Goal: Book appointment/travel/reservation

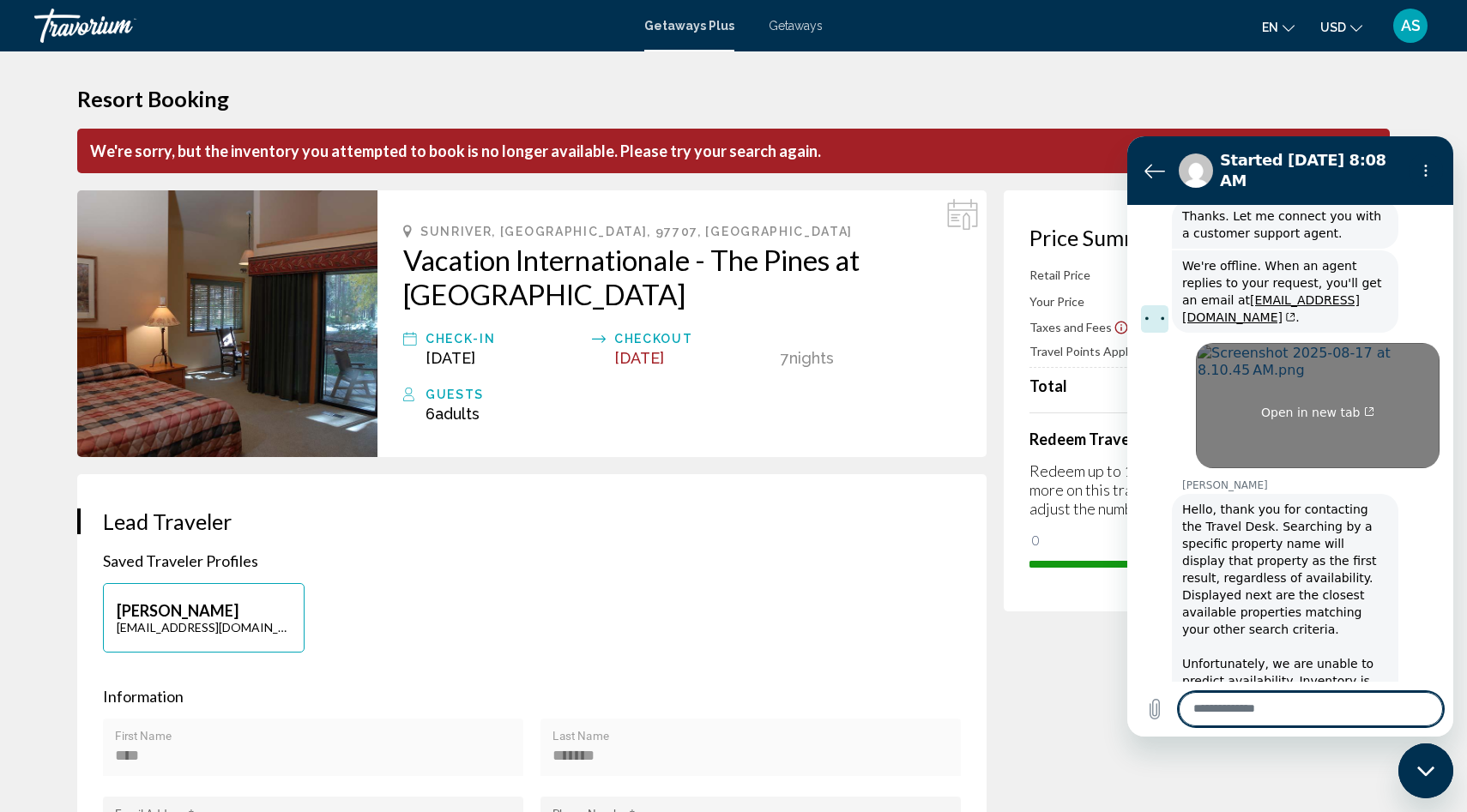
scroll to position [1428, 0]
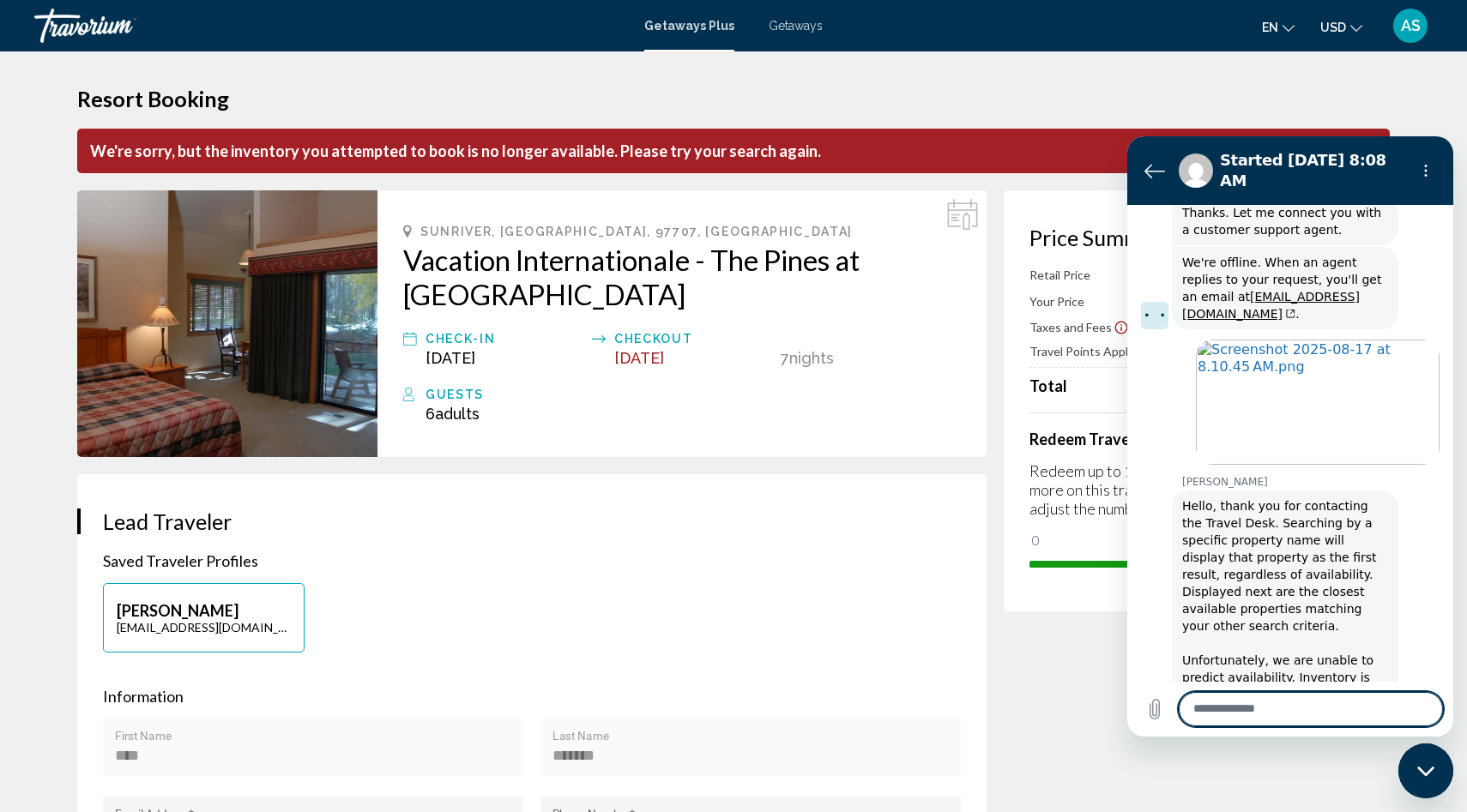
click at [1158, 160] on icon "Back to the conversation list" at bounding box center [1154, 170] width 20 height 20
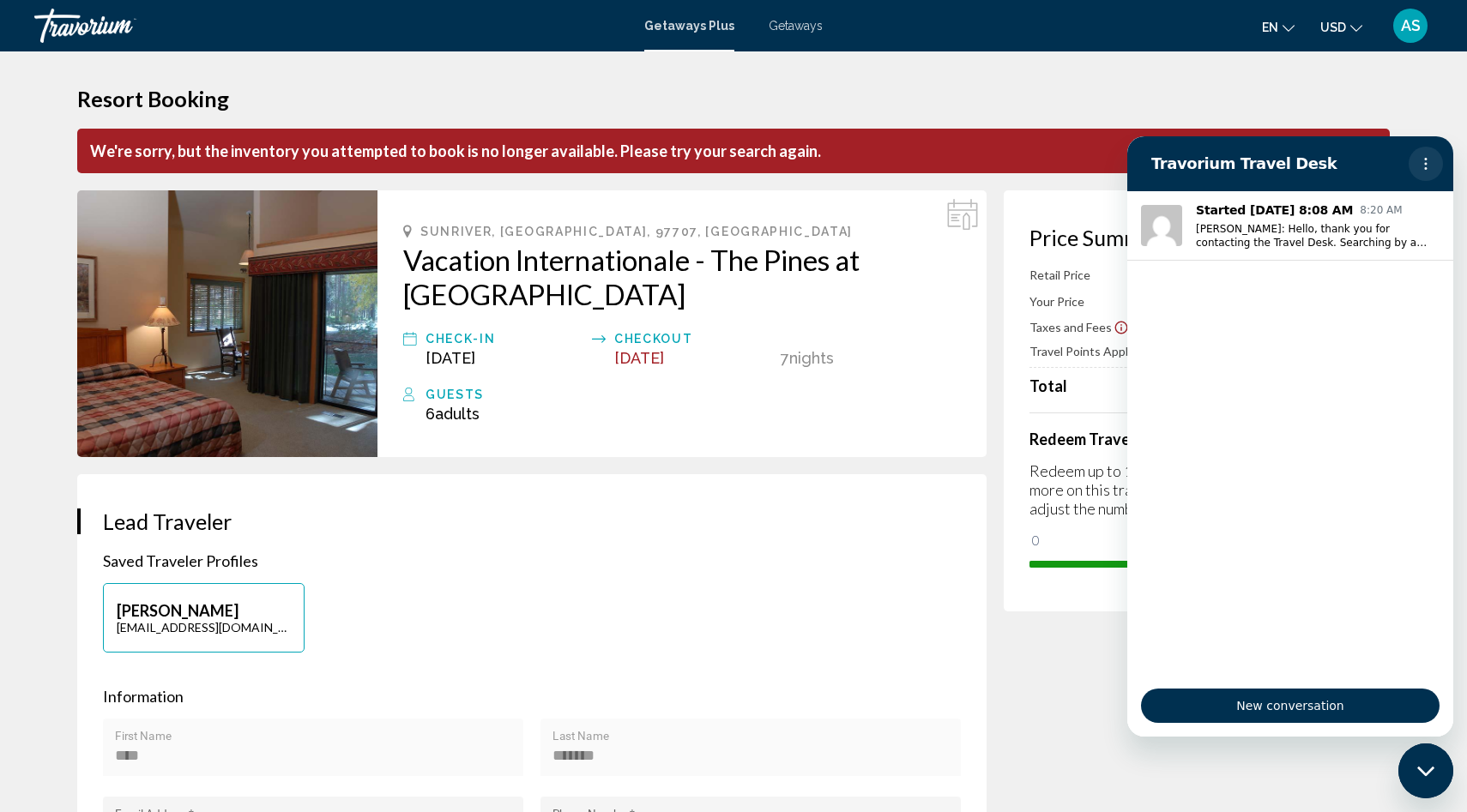
click at [1431, 156] on button "Options menu" at bounding box center [1426, 164] width 35 height 35
click at [709, 694] on p "Information" at bounding box center [532, 697] width 858 height 19
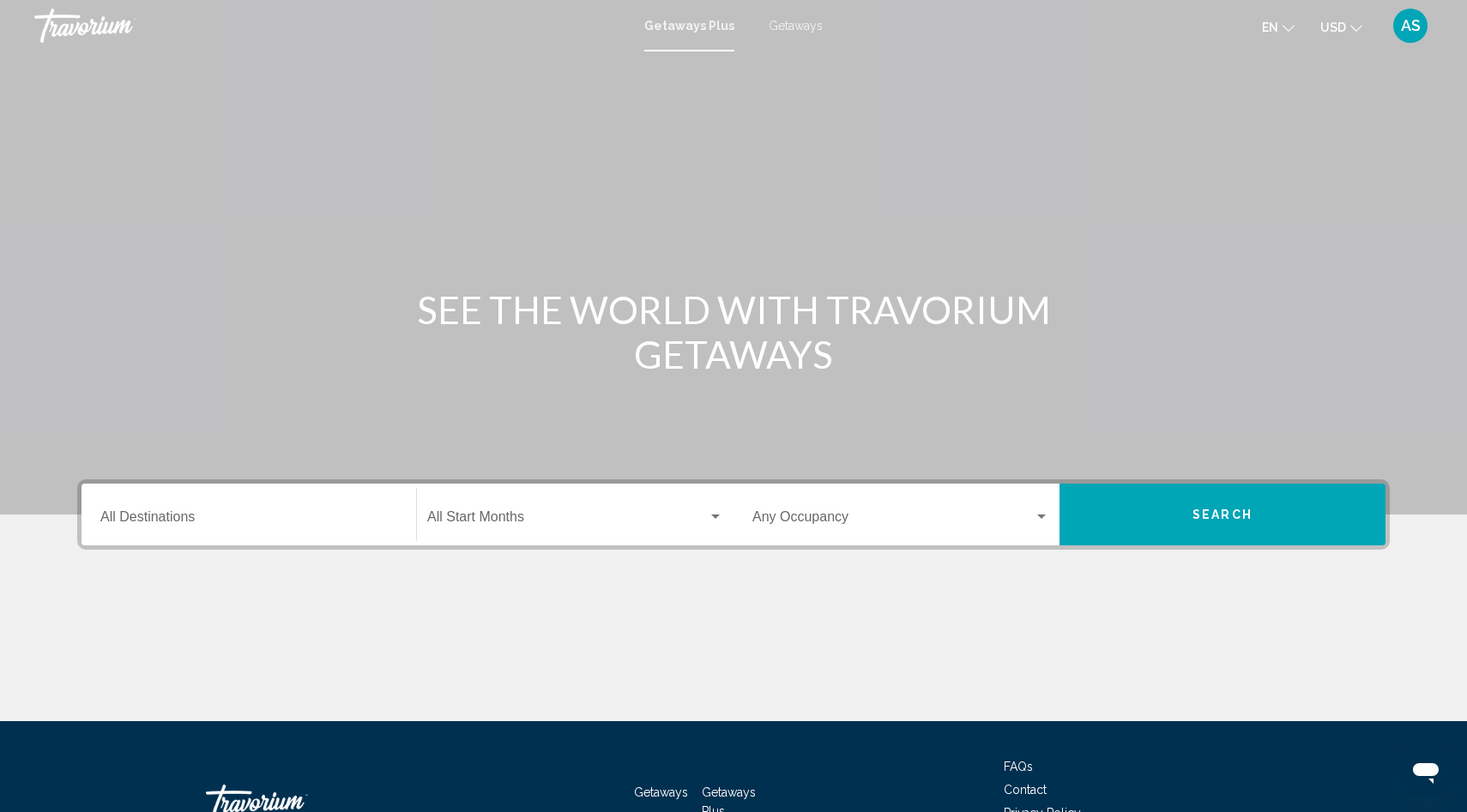
click at [147, 505] on div "Destination All Destinations" at bounding box center [248, 515] width 297 height 54
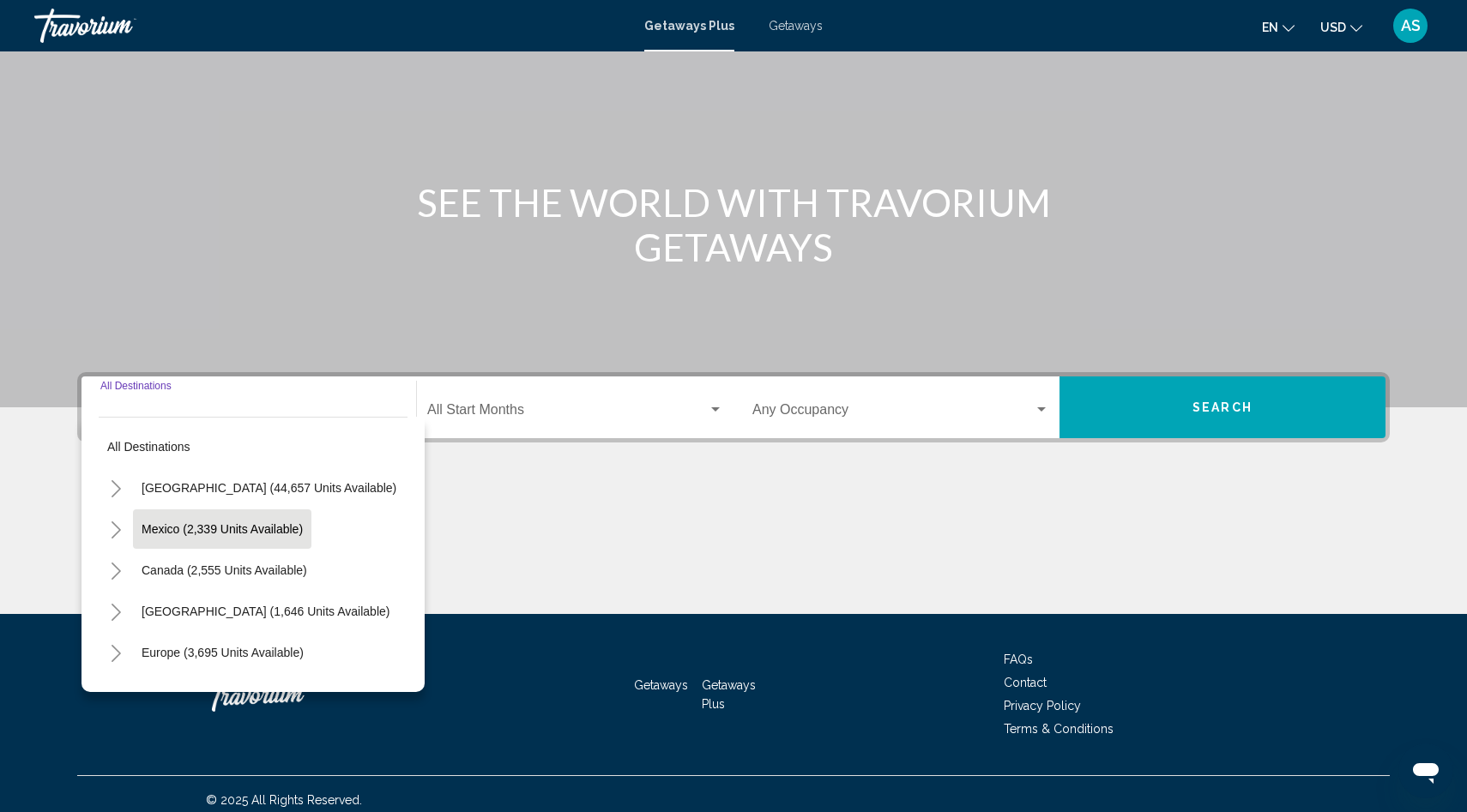
scroll to position [119, 0]
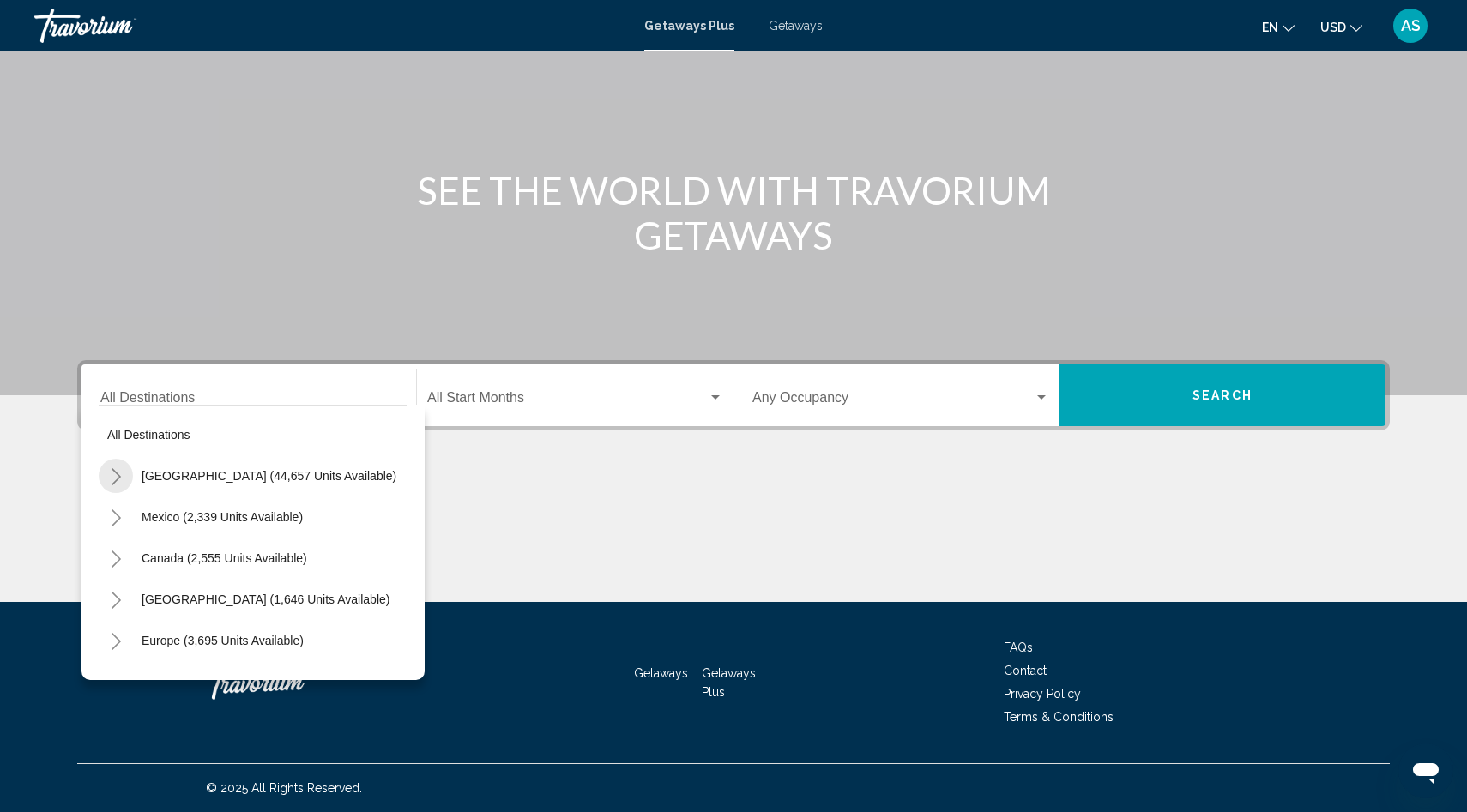
click at [114, 468] on icon "Toggle United States (44,657 units available)" at bounding box center [115, 477] width 12 height 17
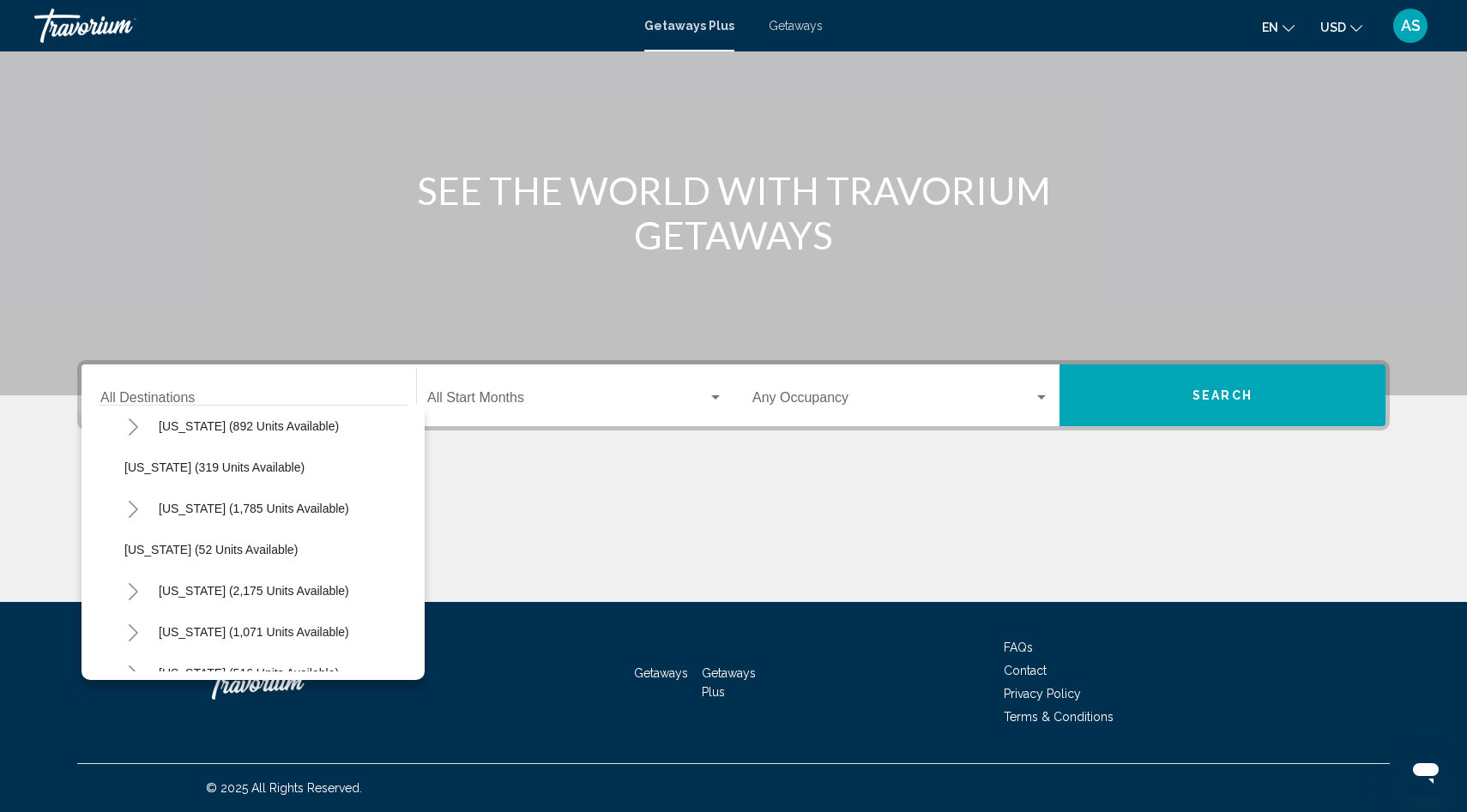
scroll to position [1206, 0]
click at [203, 469] on span "[US_STATE] (319 units available)" at bounding box center [213, 464] width 180 height 13
type input "**********"
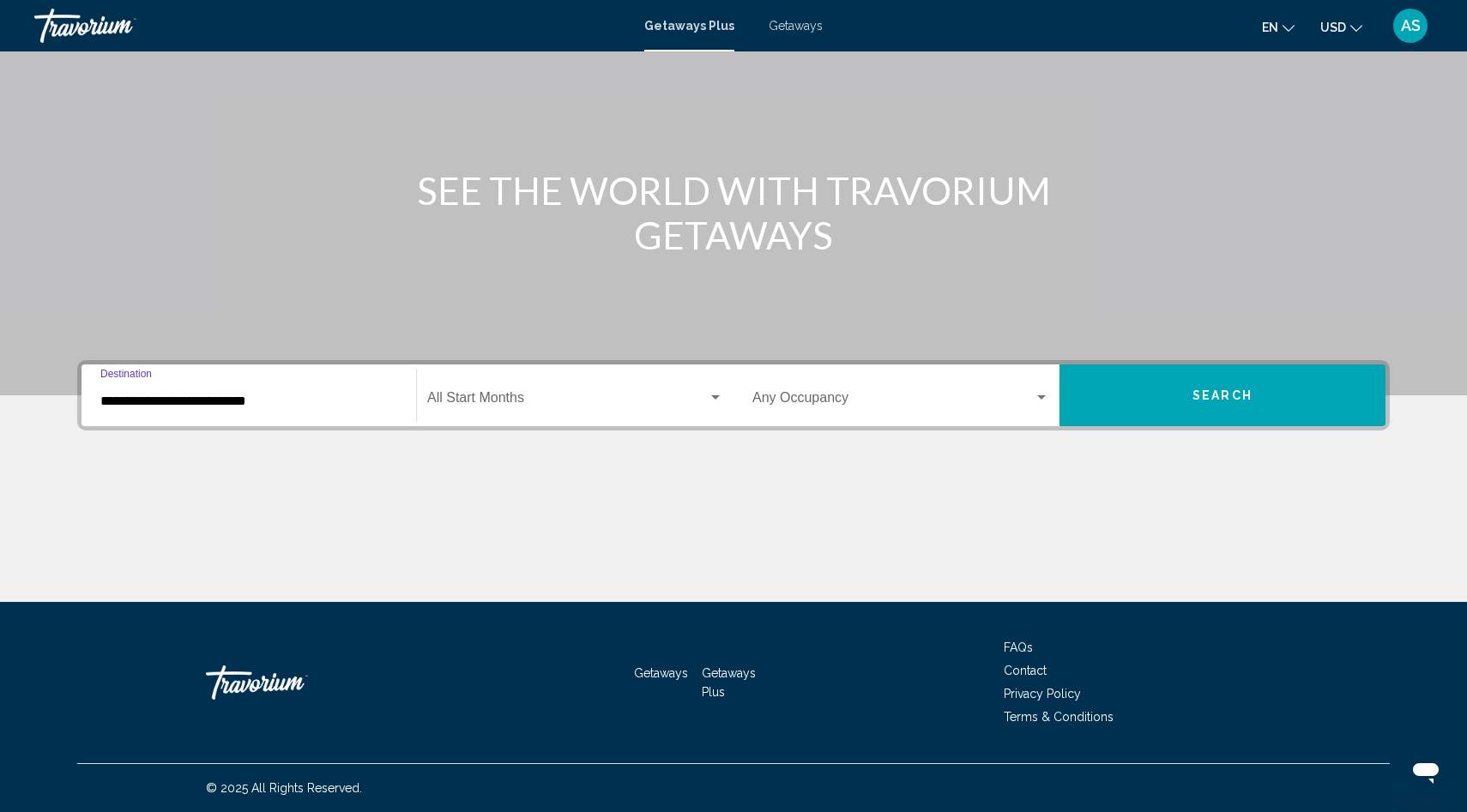
click at [846, 373] on div "Occupancy Any Occupancy" at bounding box center [901, 396] width 297 height 54
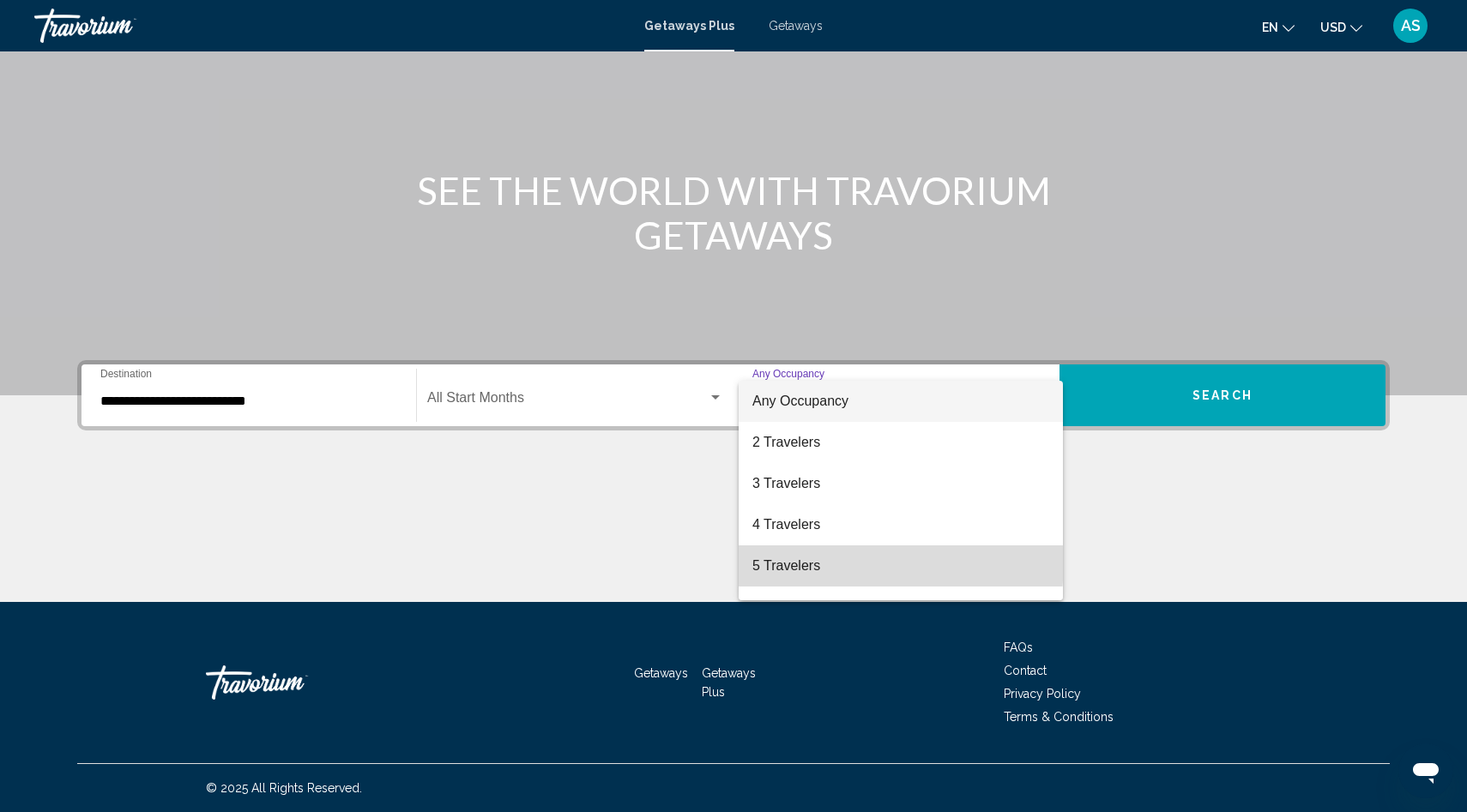
click at [785, 560] on span "5 Travelers" at bounding box center [901, 565] width 297 height 41
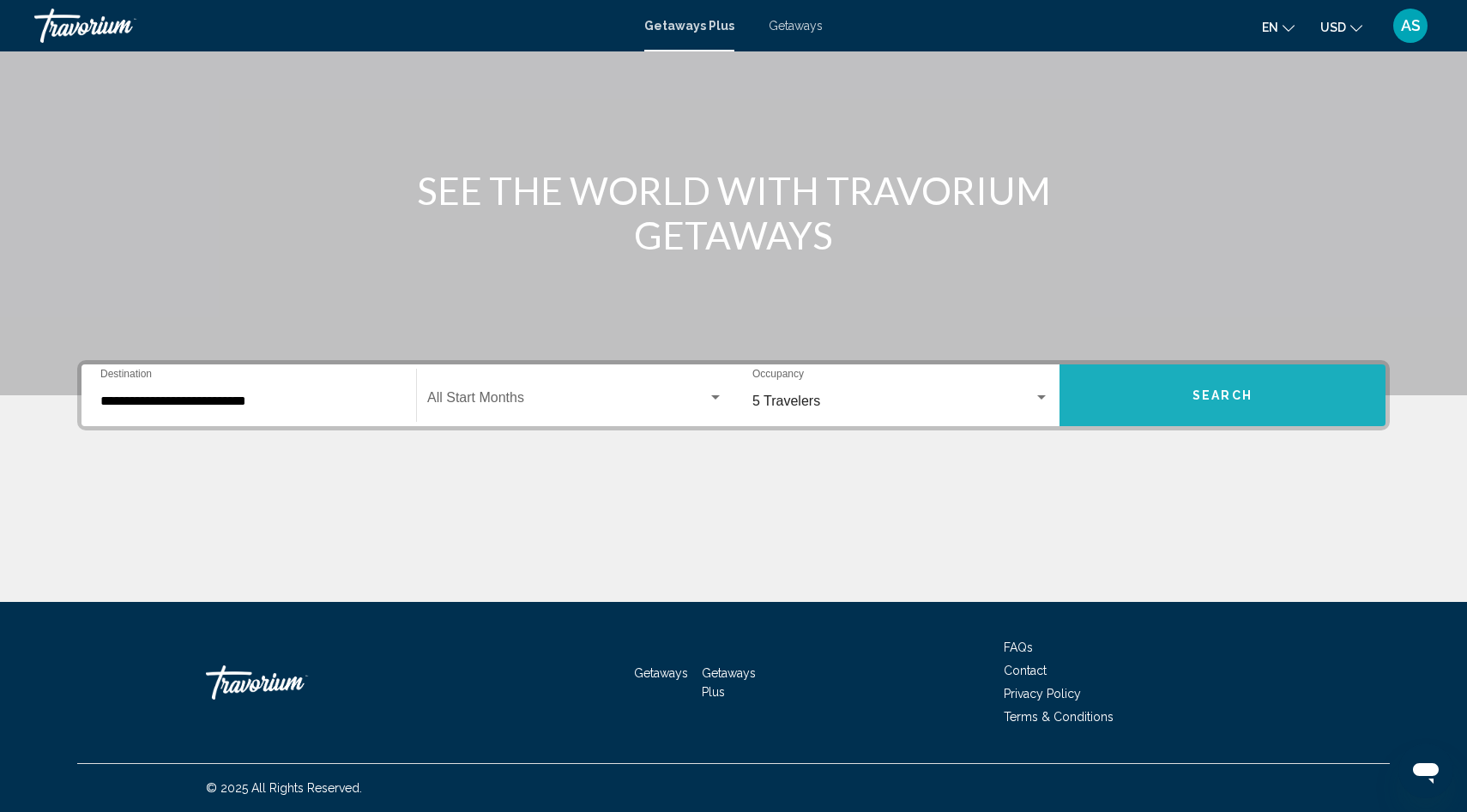
click at [1219, 382] on button "Search" at bounding box center [1222, 395] width 326 height 62
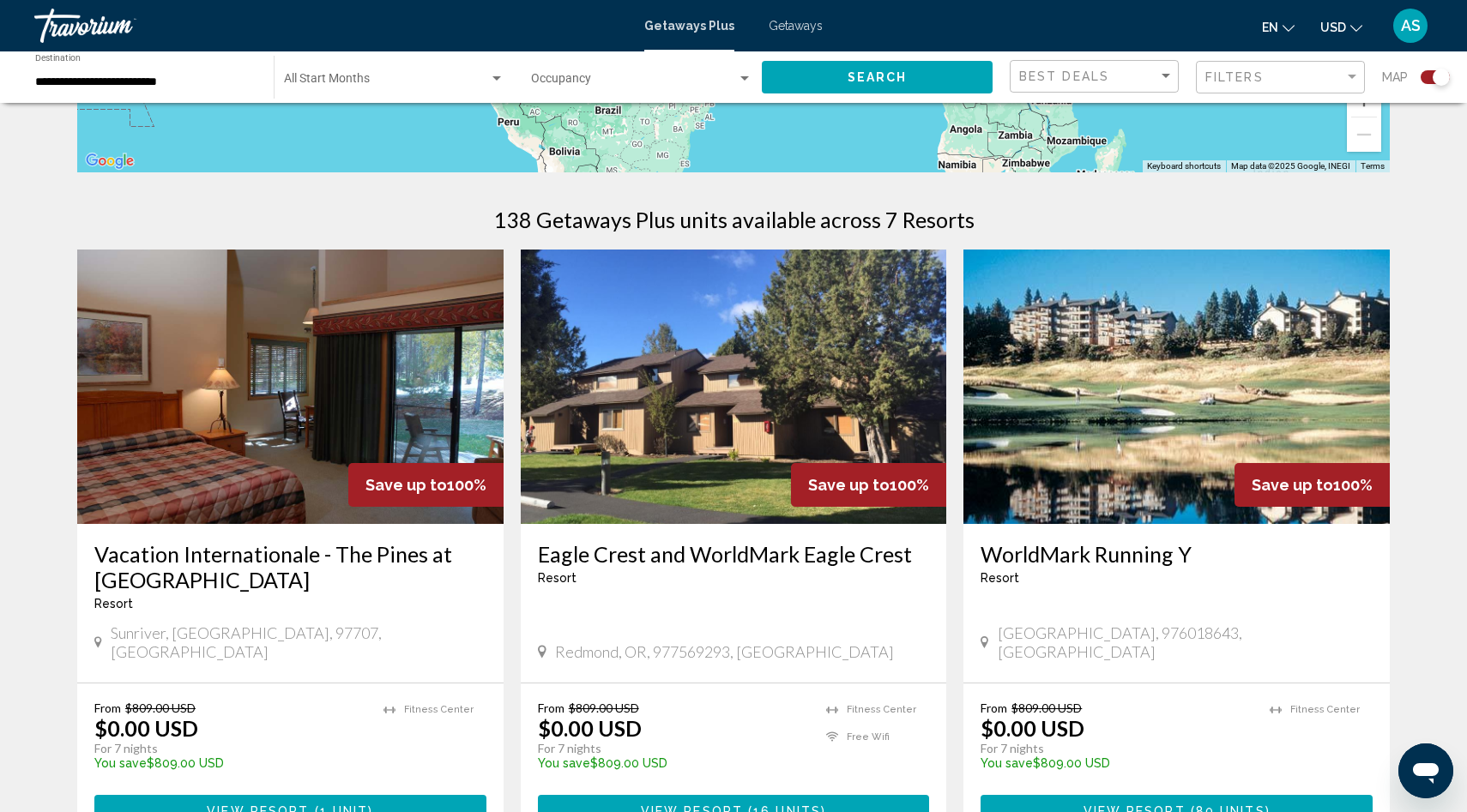
scroll to position [507, 0]
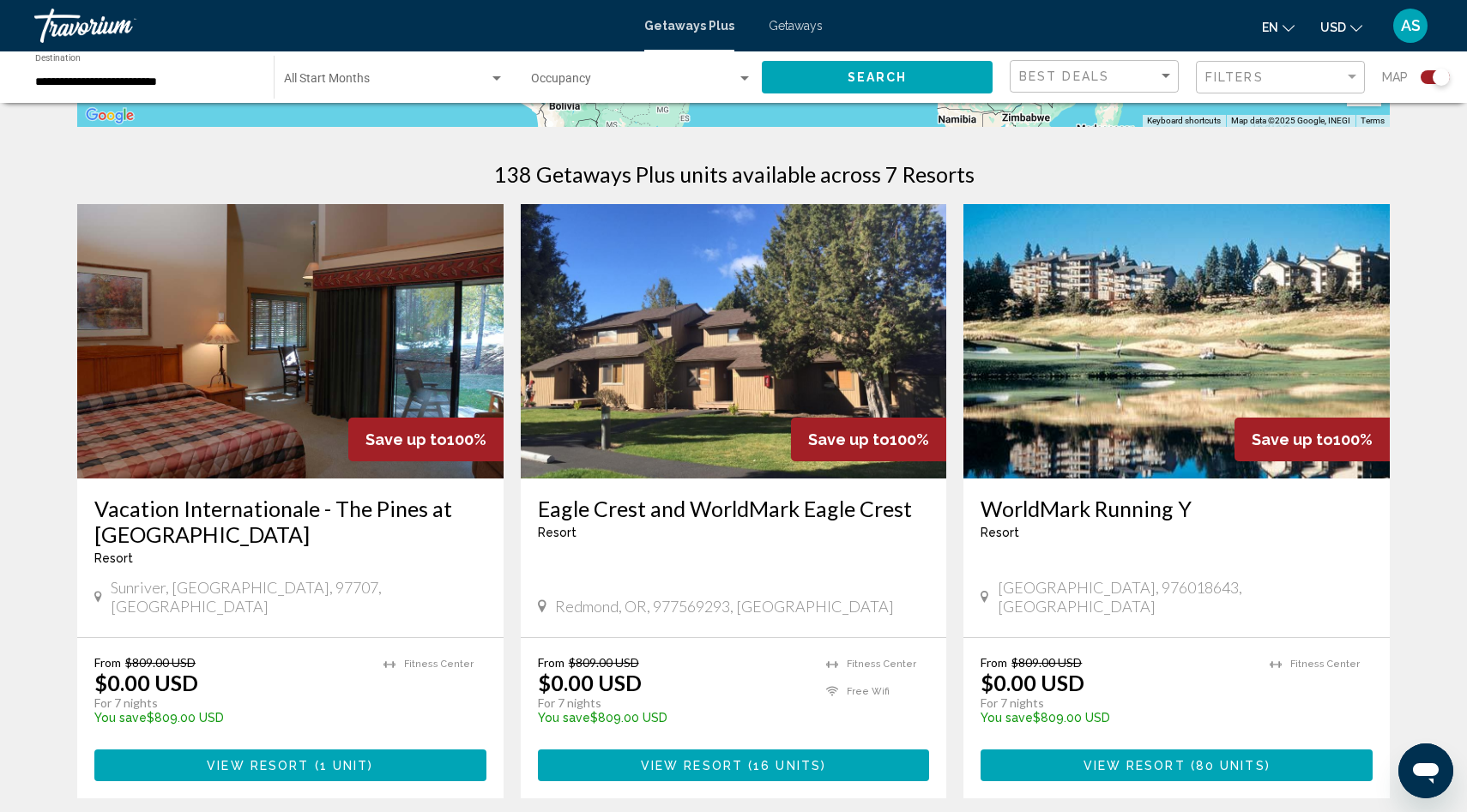
click at [260, 759] on span "View Resort" at bounding box center [258, 766] width 102 height 13
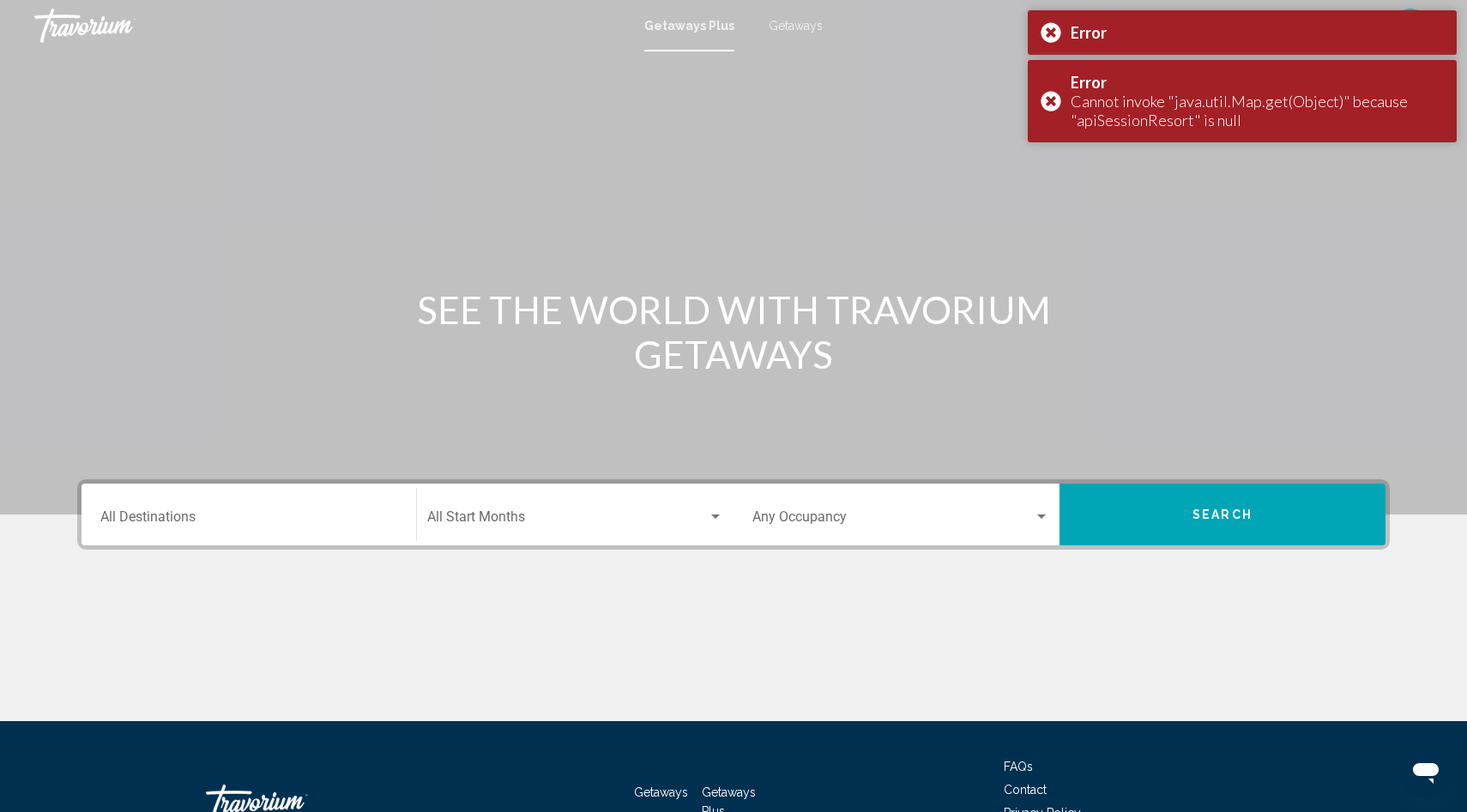
scroll to position [119, 0]
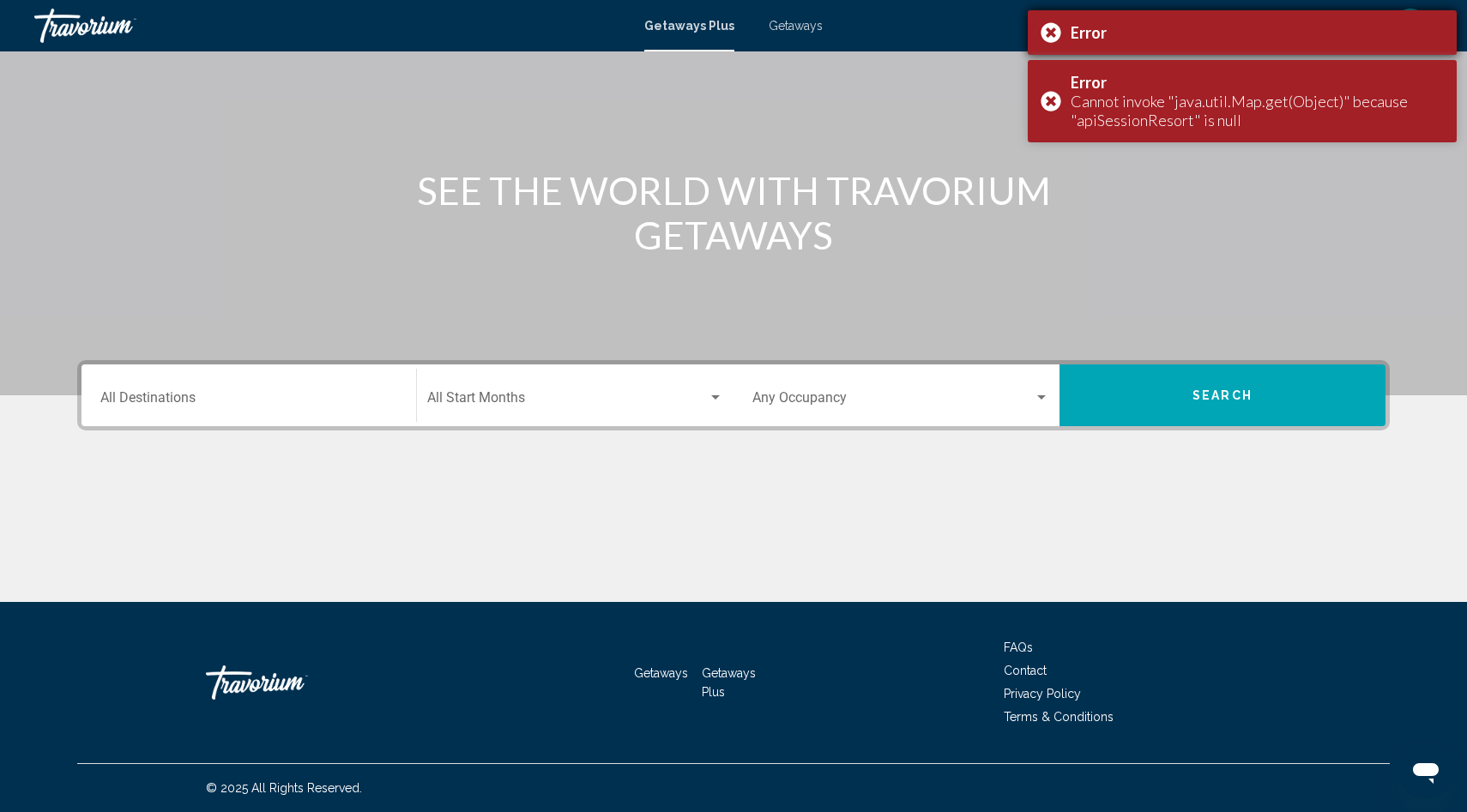
click at [1047, 34] on div "Error" at bounding box center [1242, 33] width 429 height 44
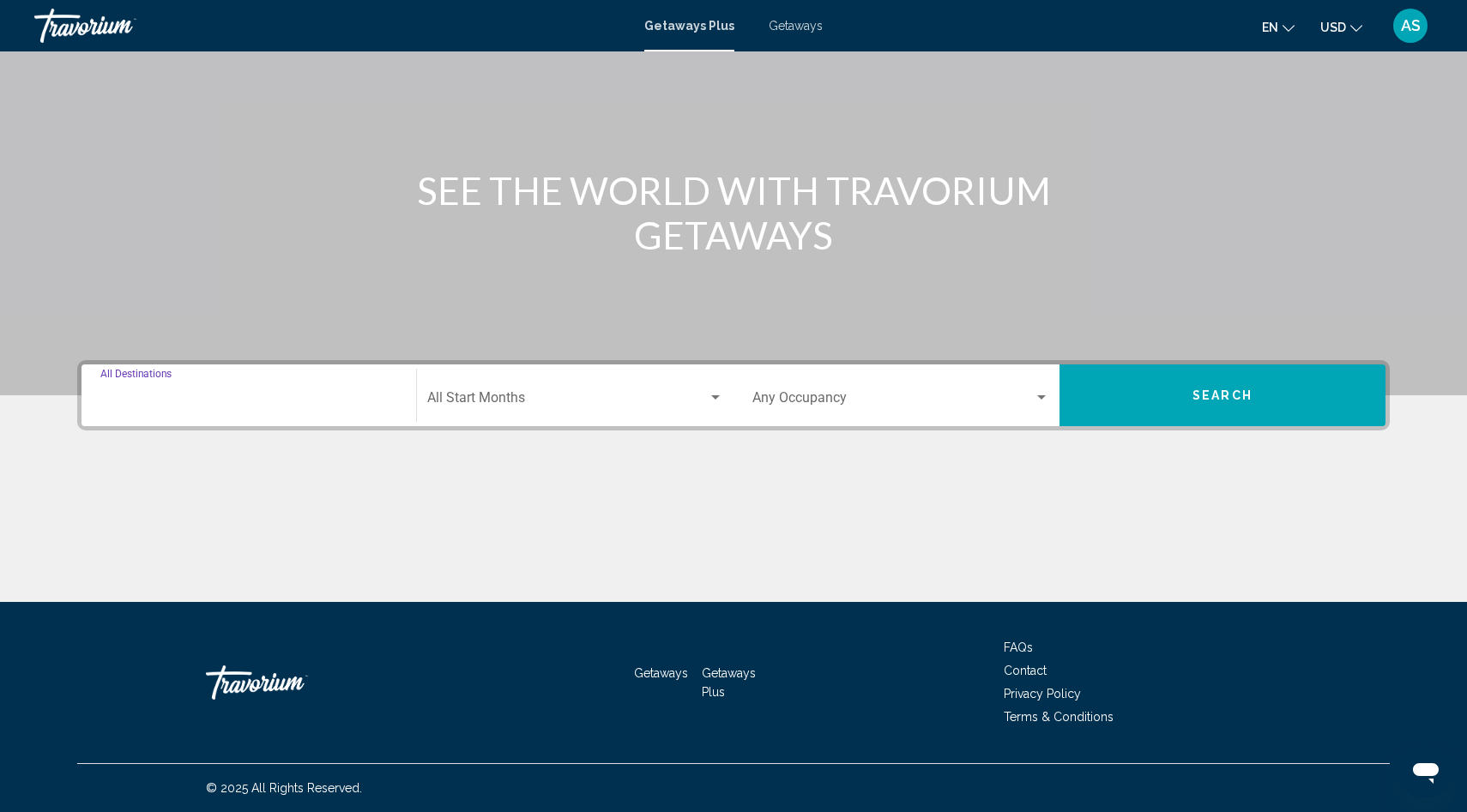
click at [152, 402] on input "Destination All Destinations" at bounding box center [248, 402] width 297 height 15
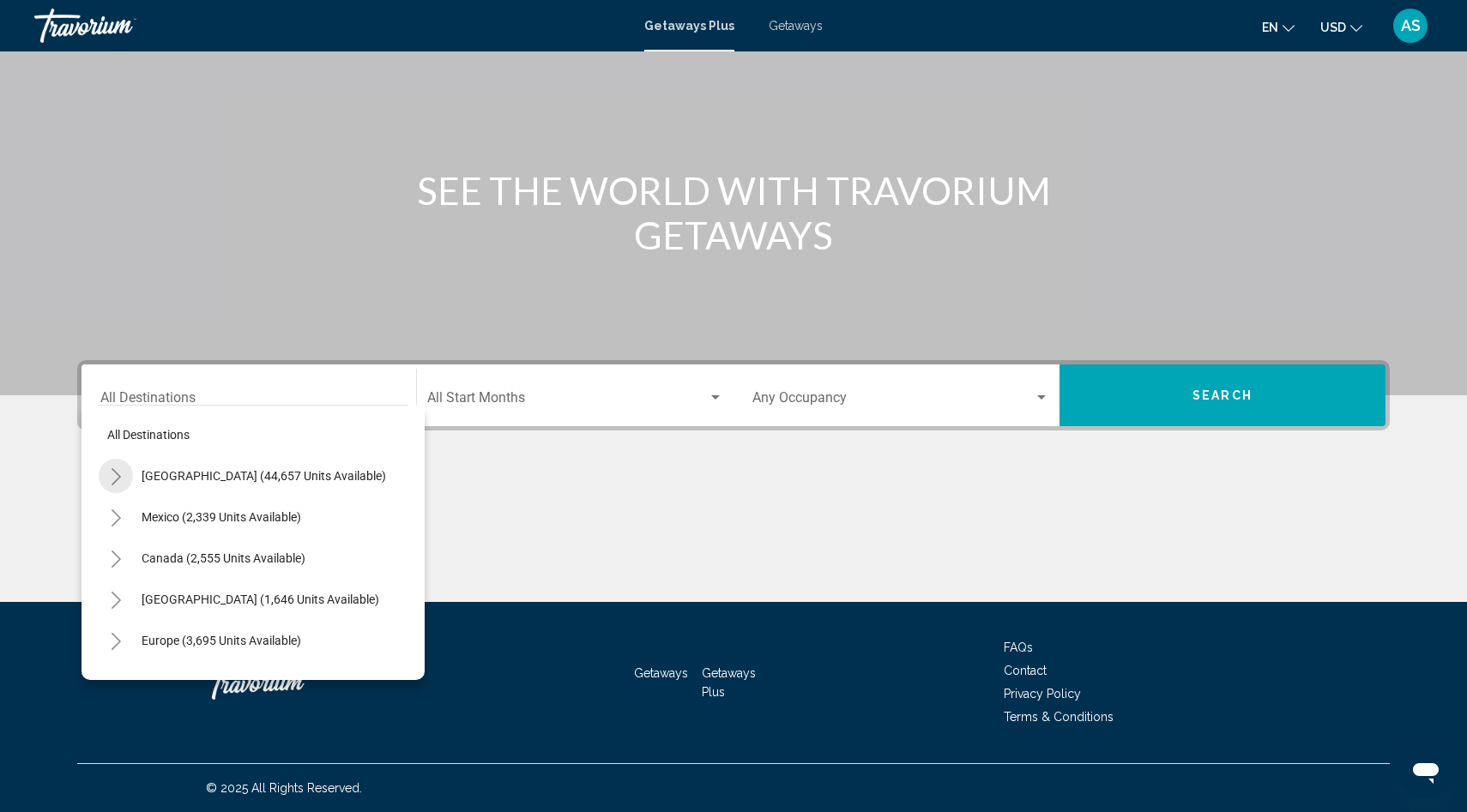
click at [113, 470] on icon "Toggle United States (44,657 units available)" at bounding box center [116, 477] width 10 height 17
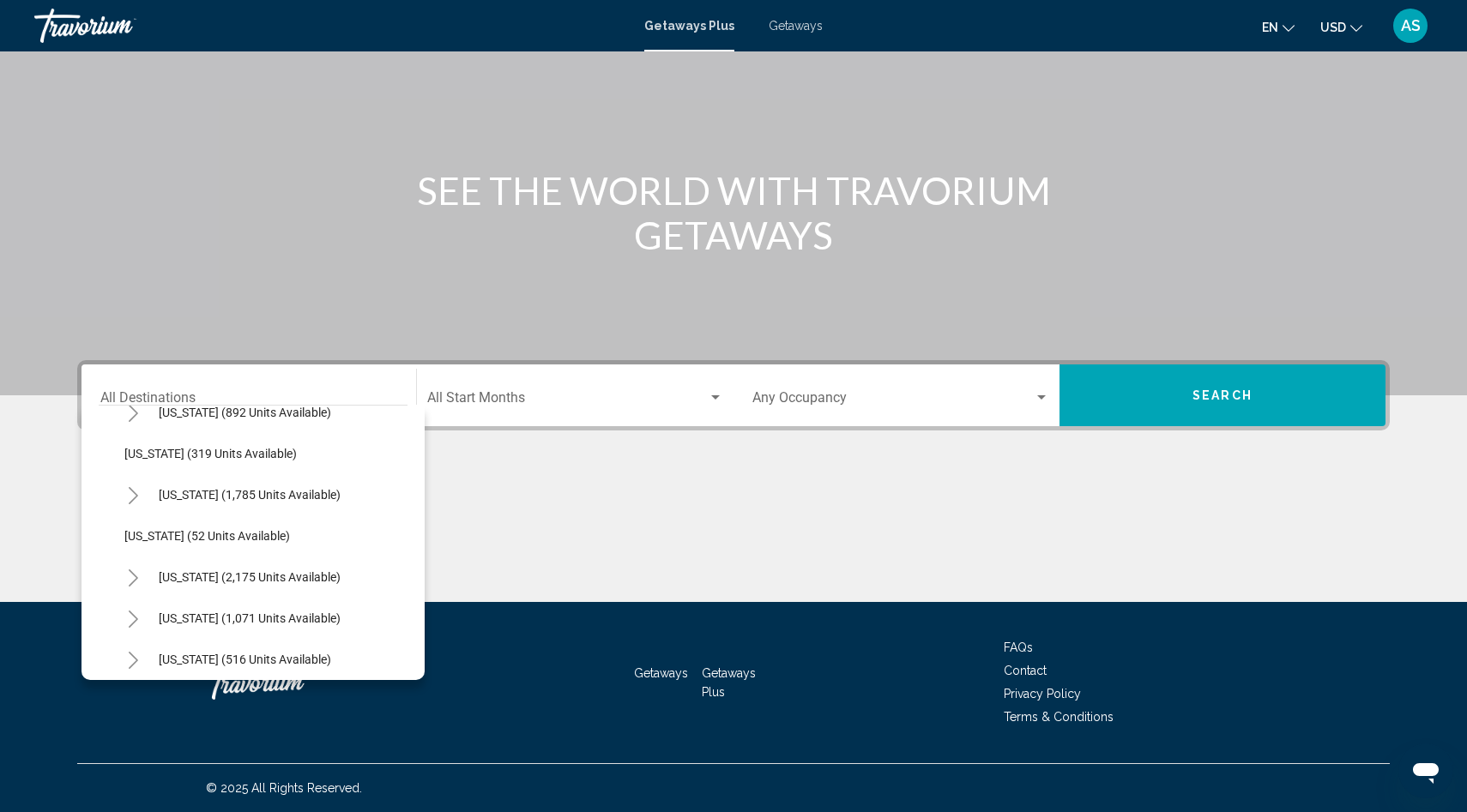
scroll to position [1222, 0]
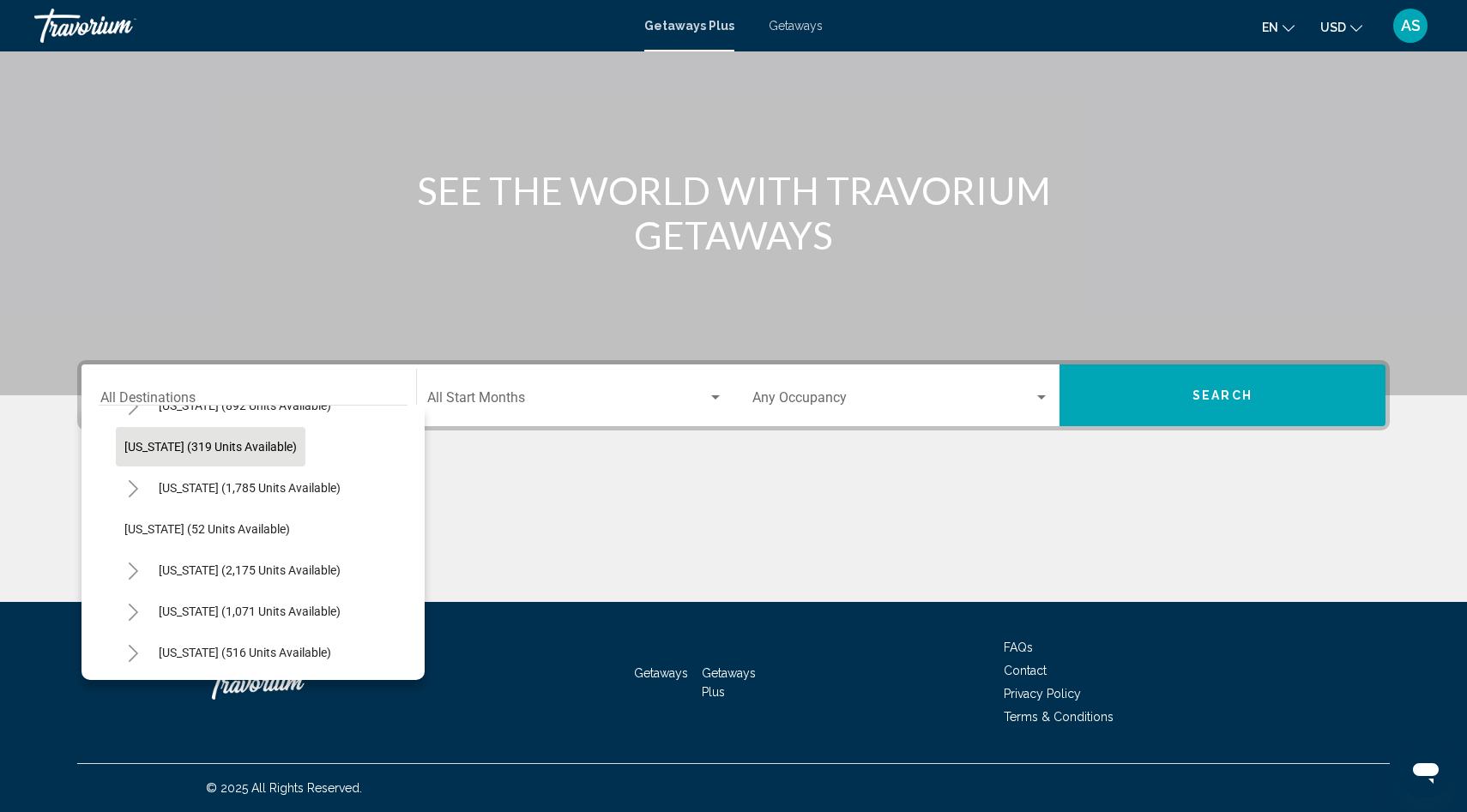
click at [180, 436] on button "[US_STATE] (319 units available)" at bounding box center [210, 446] width 189 height 39
type input "**********"
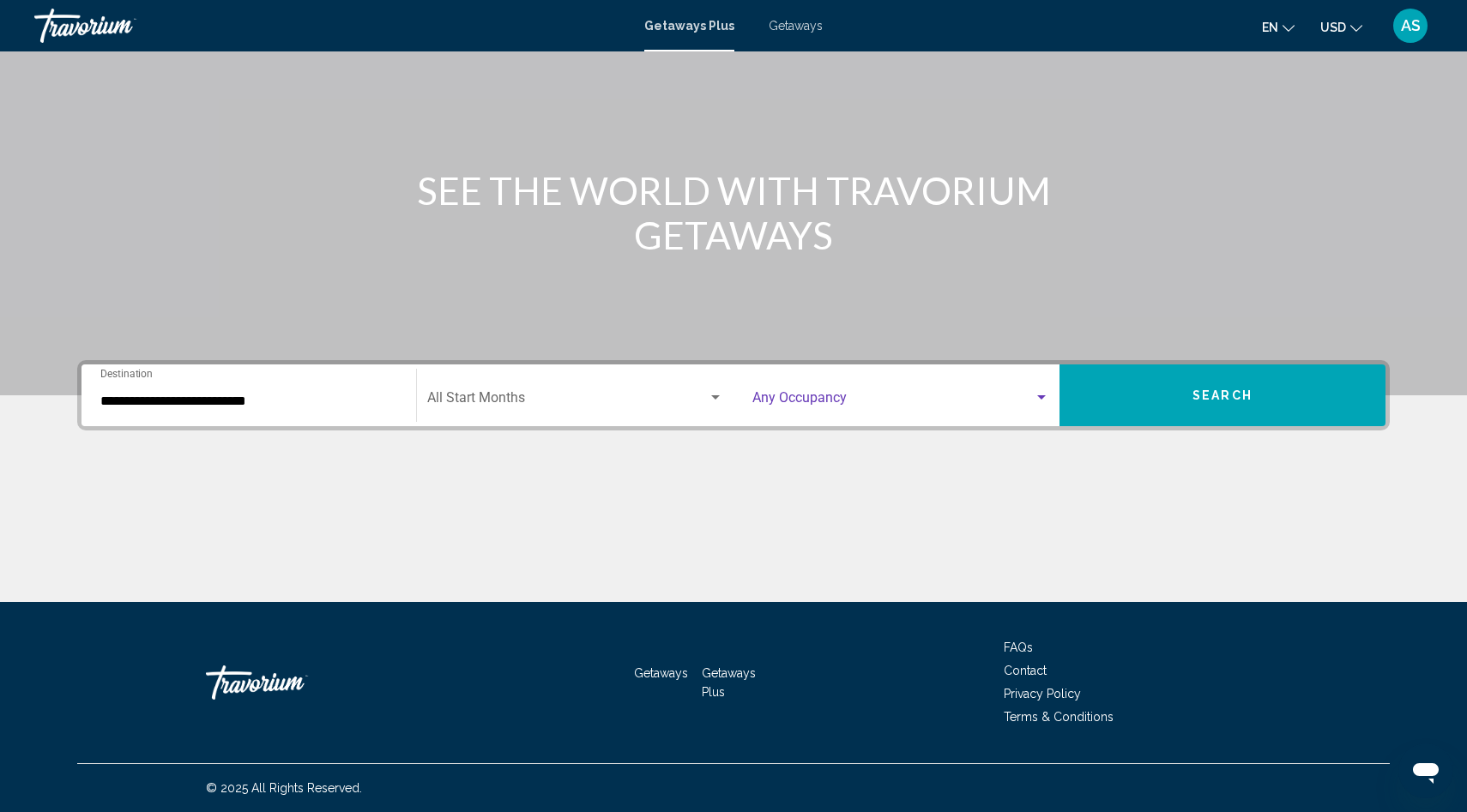
click at [856, 403] on span "Search widget" at bounding box center [893, 402] width 282 height 15
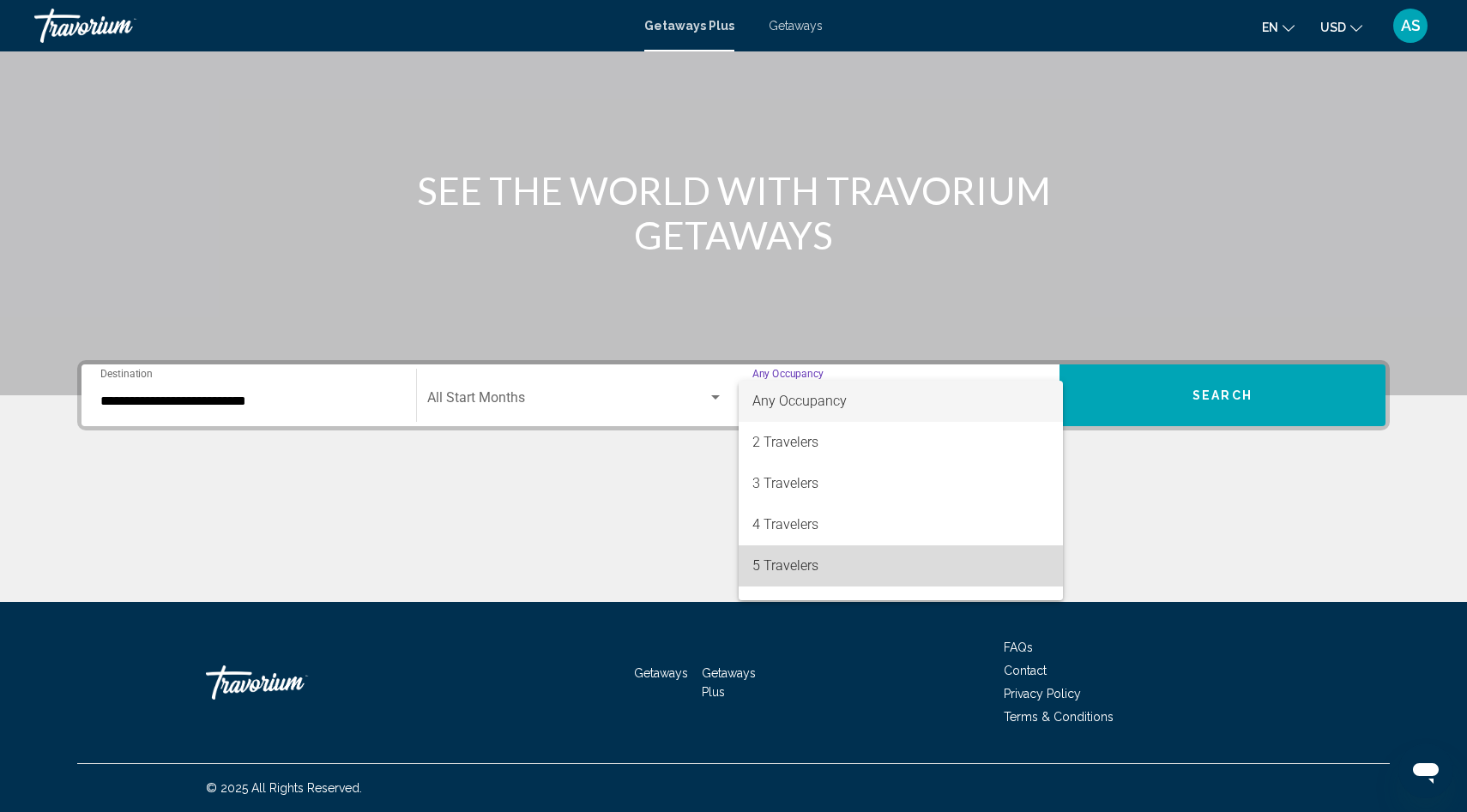
click at [808, 566] on span "5 Travelers" at bounding box center [901, 565] width 297 height 41
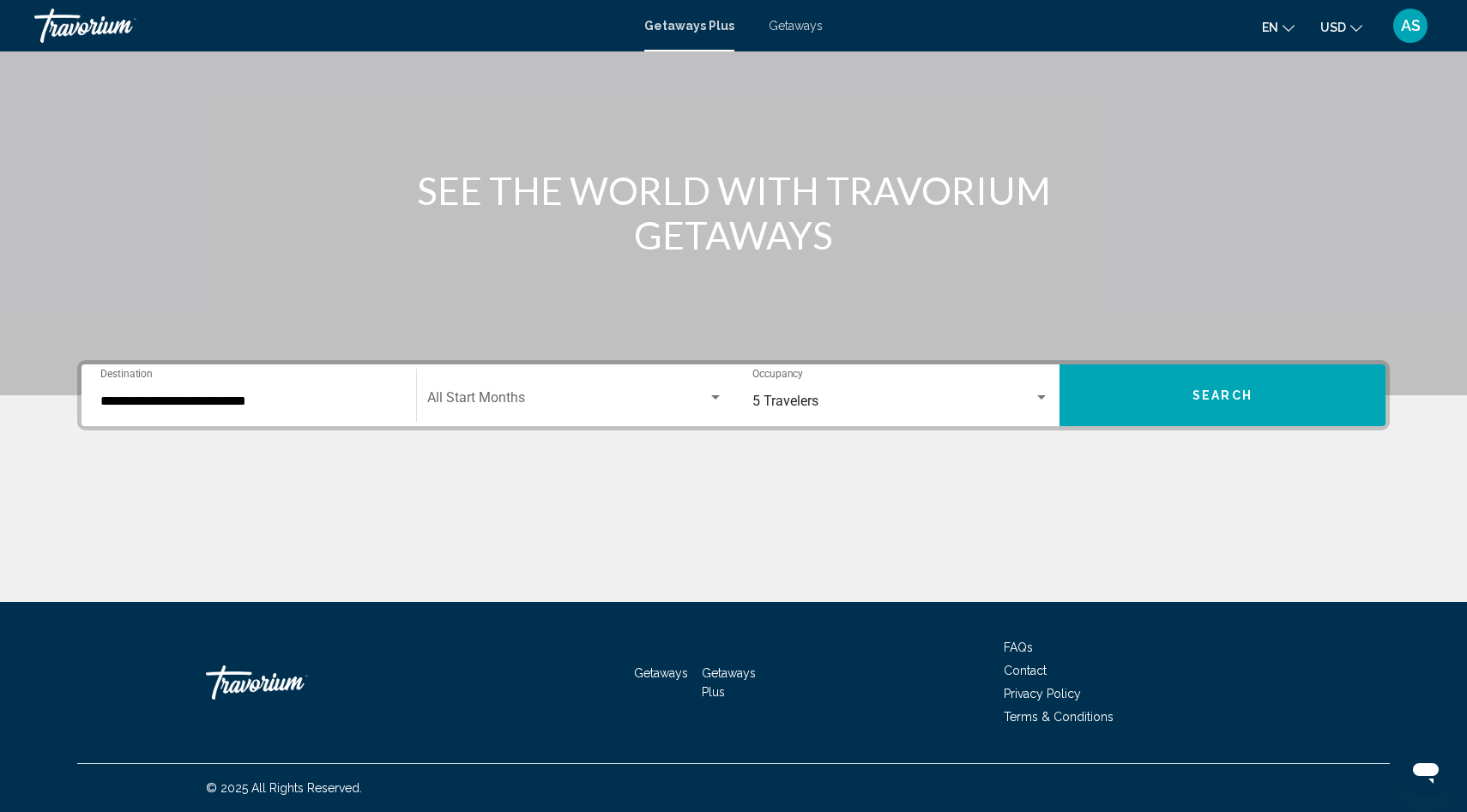
click at [1233, 343] on div "Main content" at bounding box center [734, 137] width 1467 height 514
click at [1217, 365] on button "Search" at bounding box center [1222, 395] width 326 height 62
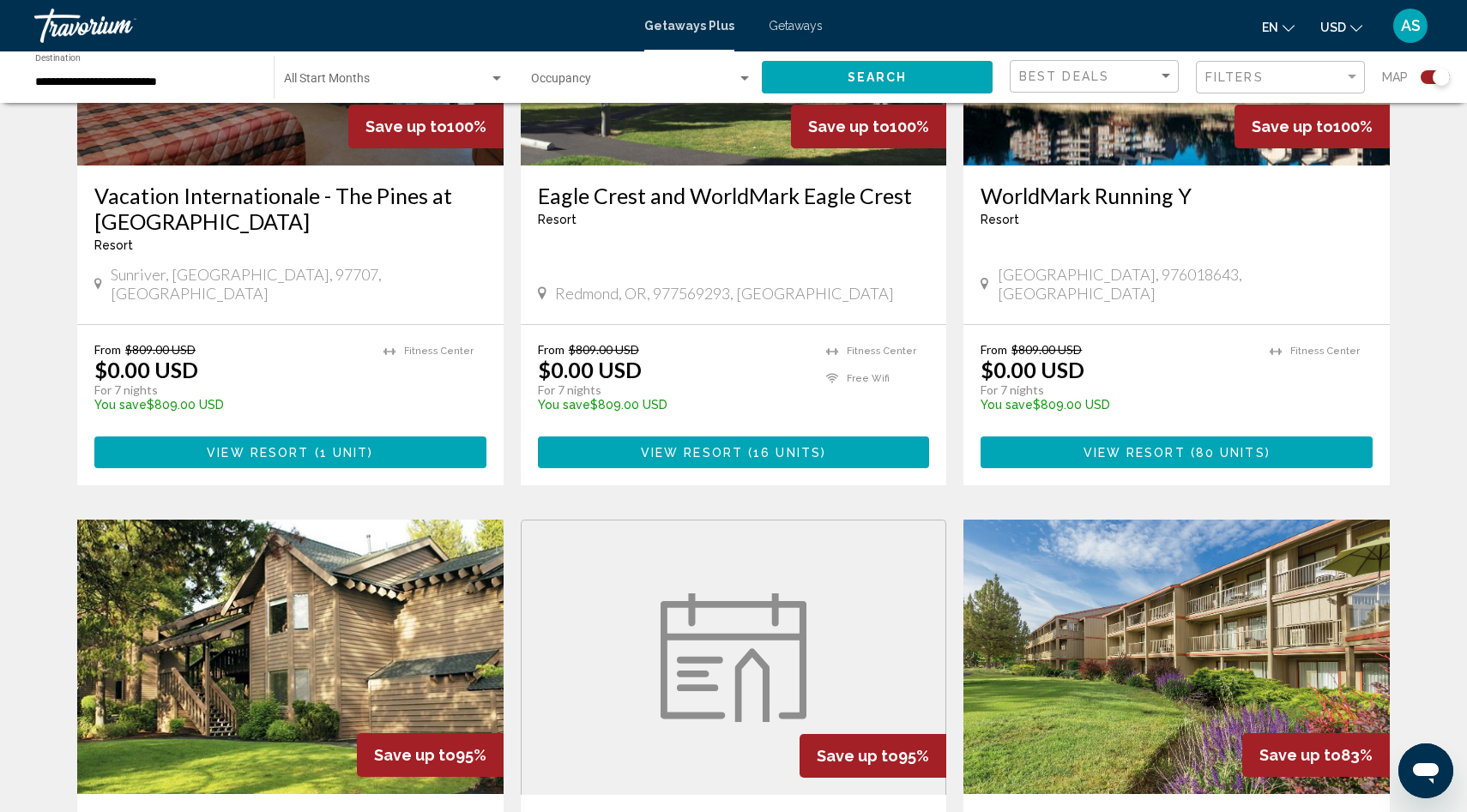
scroll to position [824, 0]
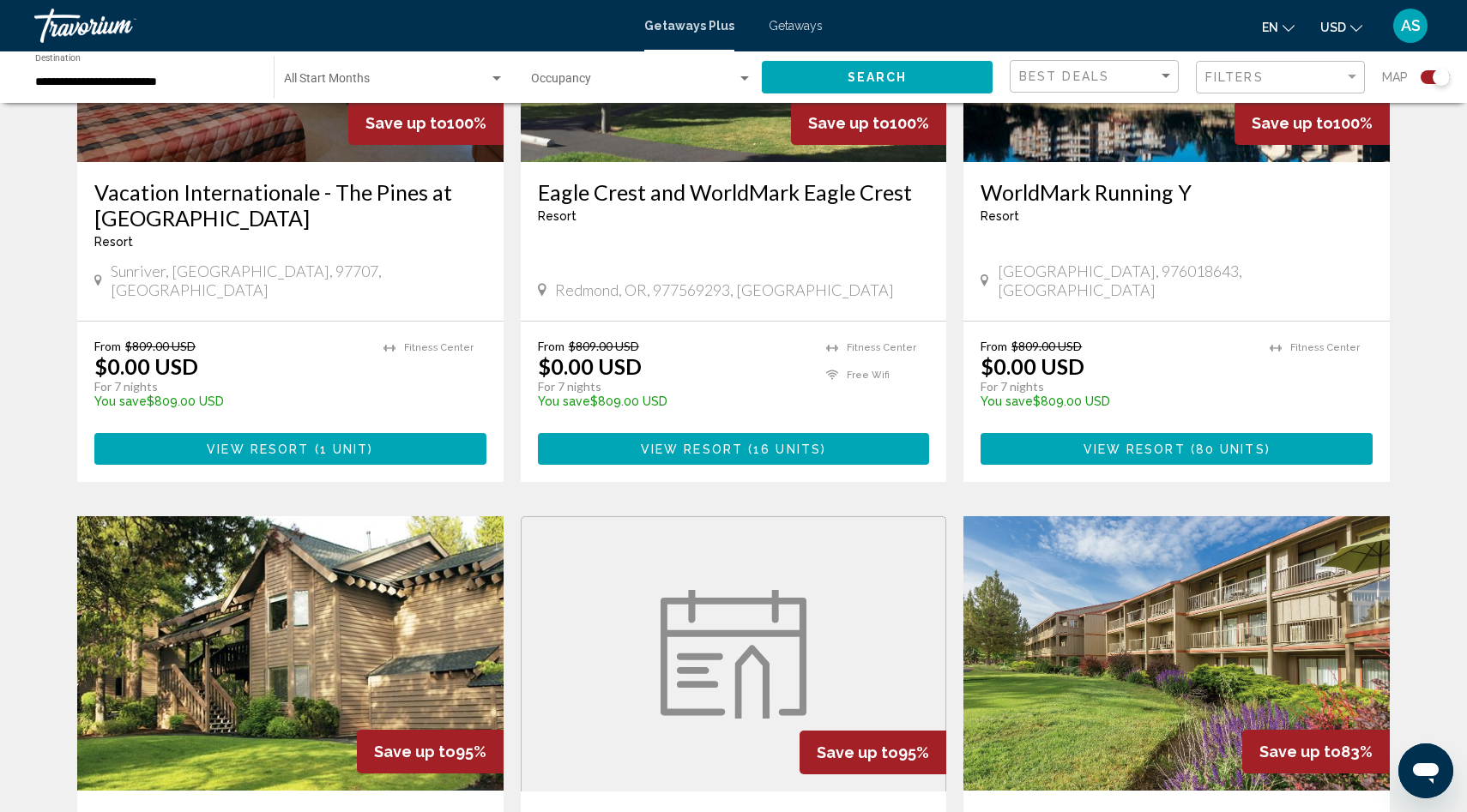
click at [249, 441] on button "View Resort ( 1 unit )" at bounding box center [290, 449] width 392 height 32
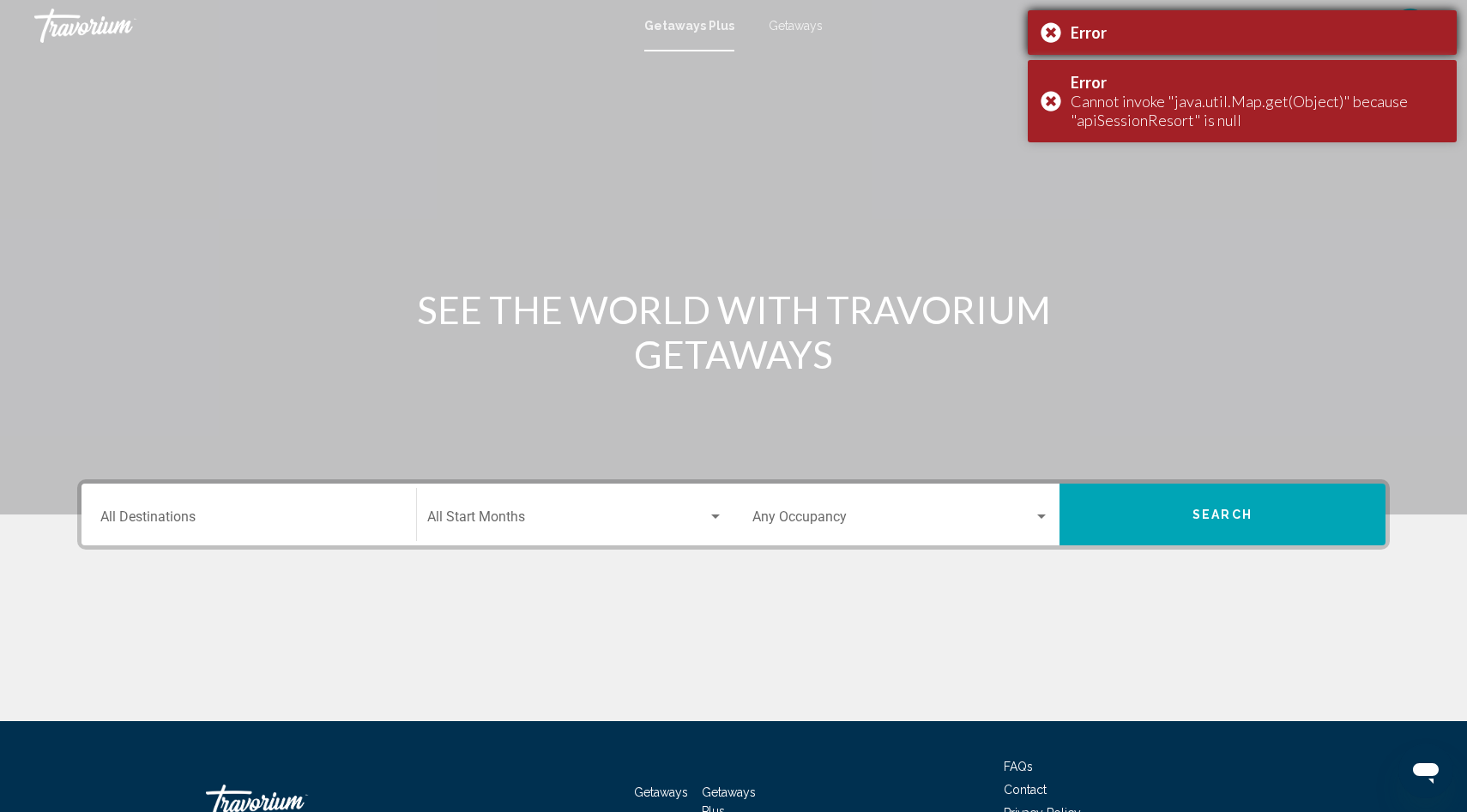
click at [1044, 37] on div "Error" at bounding box center [1242, 33] width 429 height 44
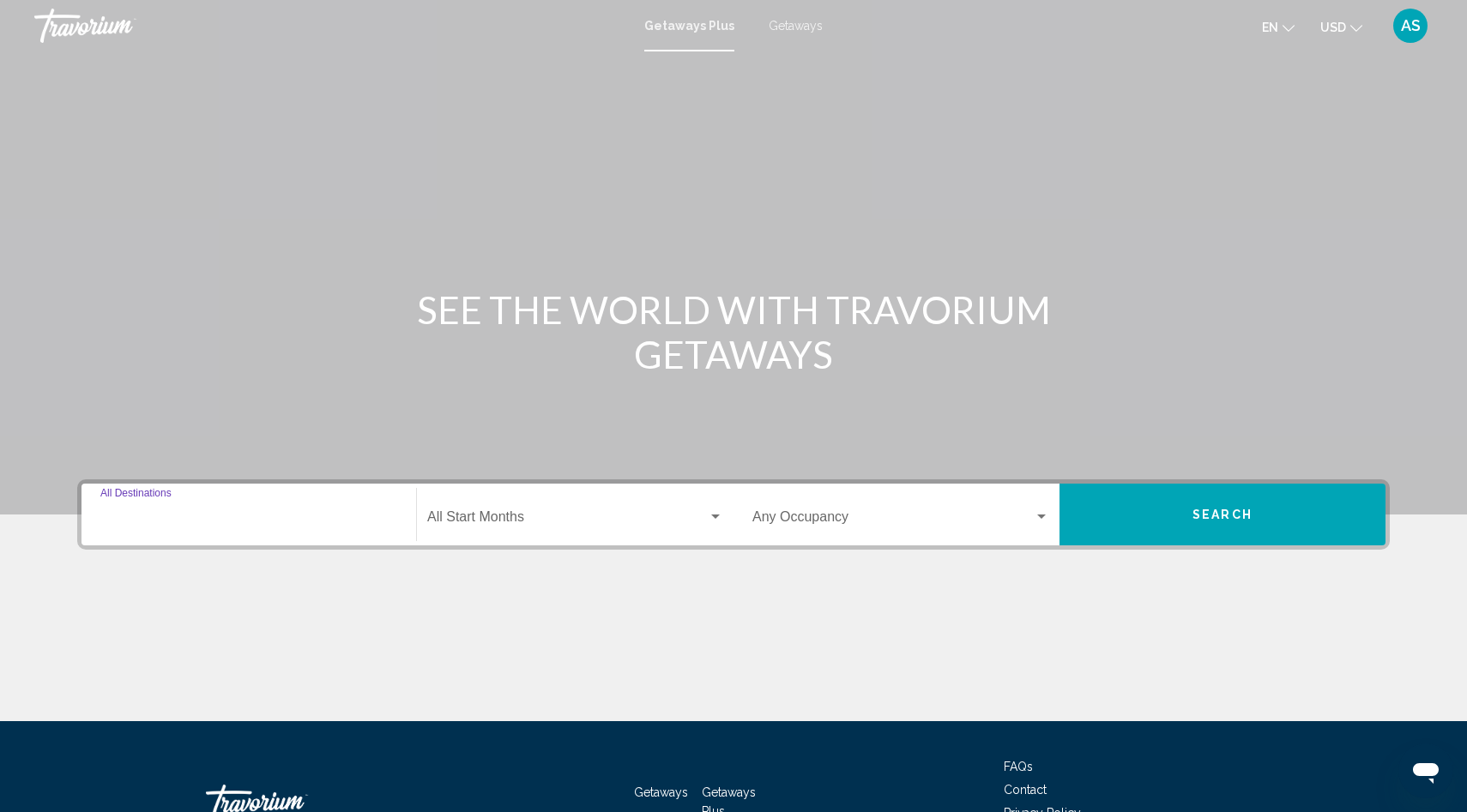
click at [112, 521] on input "Destination All Destinations" at bounding box center [248, 521] width 297 height 15
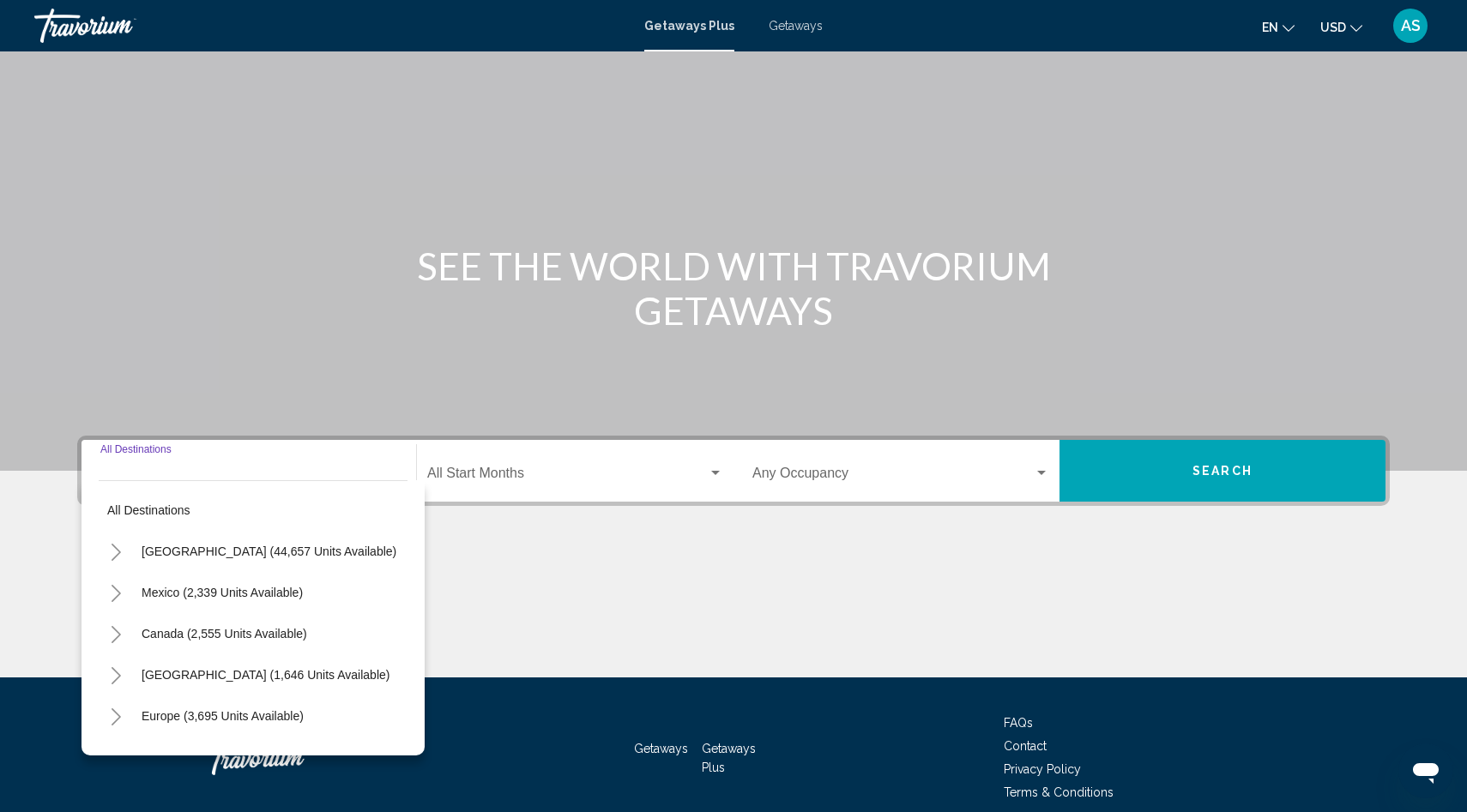
scroll to position [119, 0]
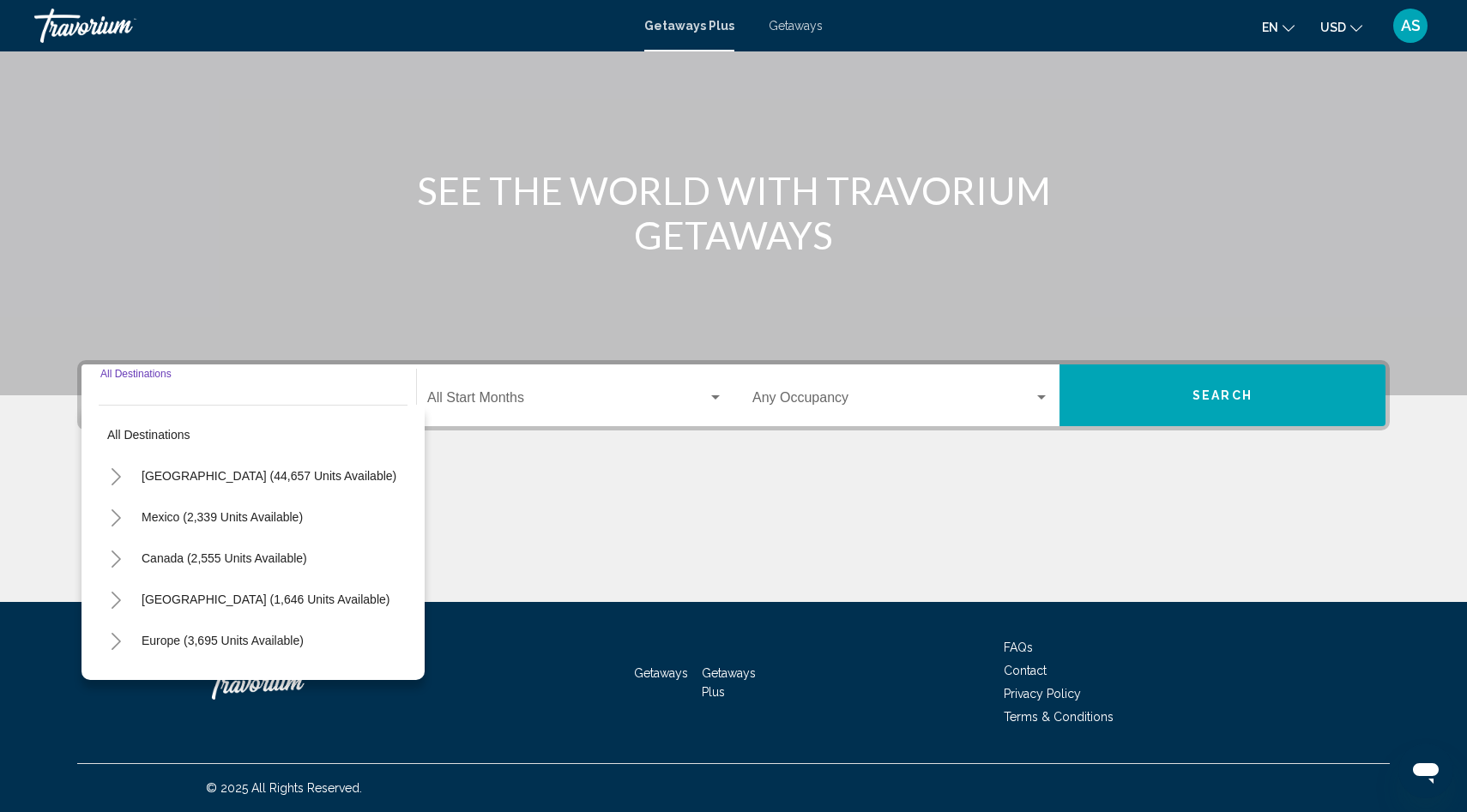
click at [115, 475] on icon "Toggle United States (44,657 units available)" at bounding box center [115, 477] width 12 height 17
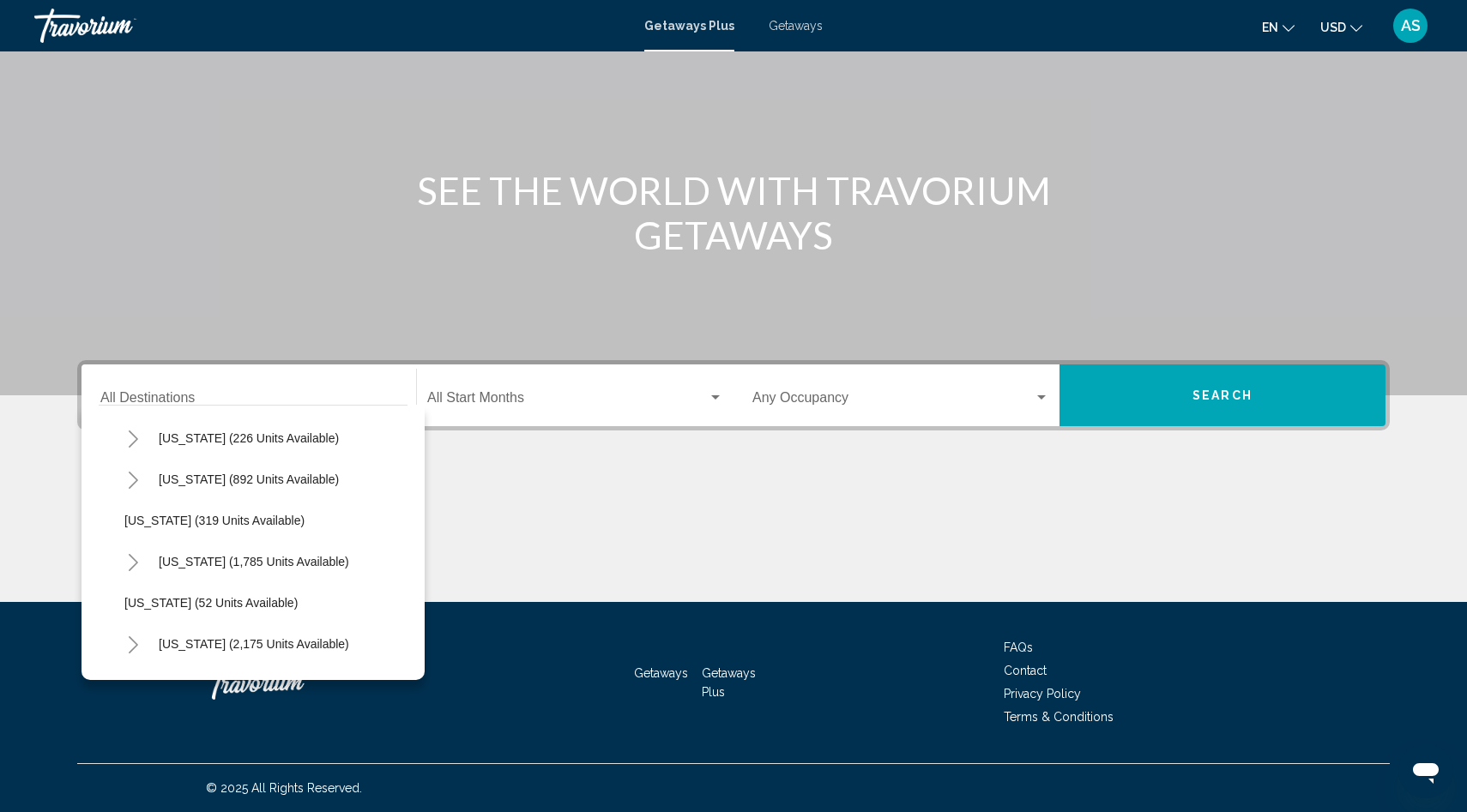
scroll to position [1153, 0]
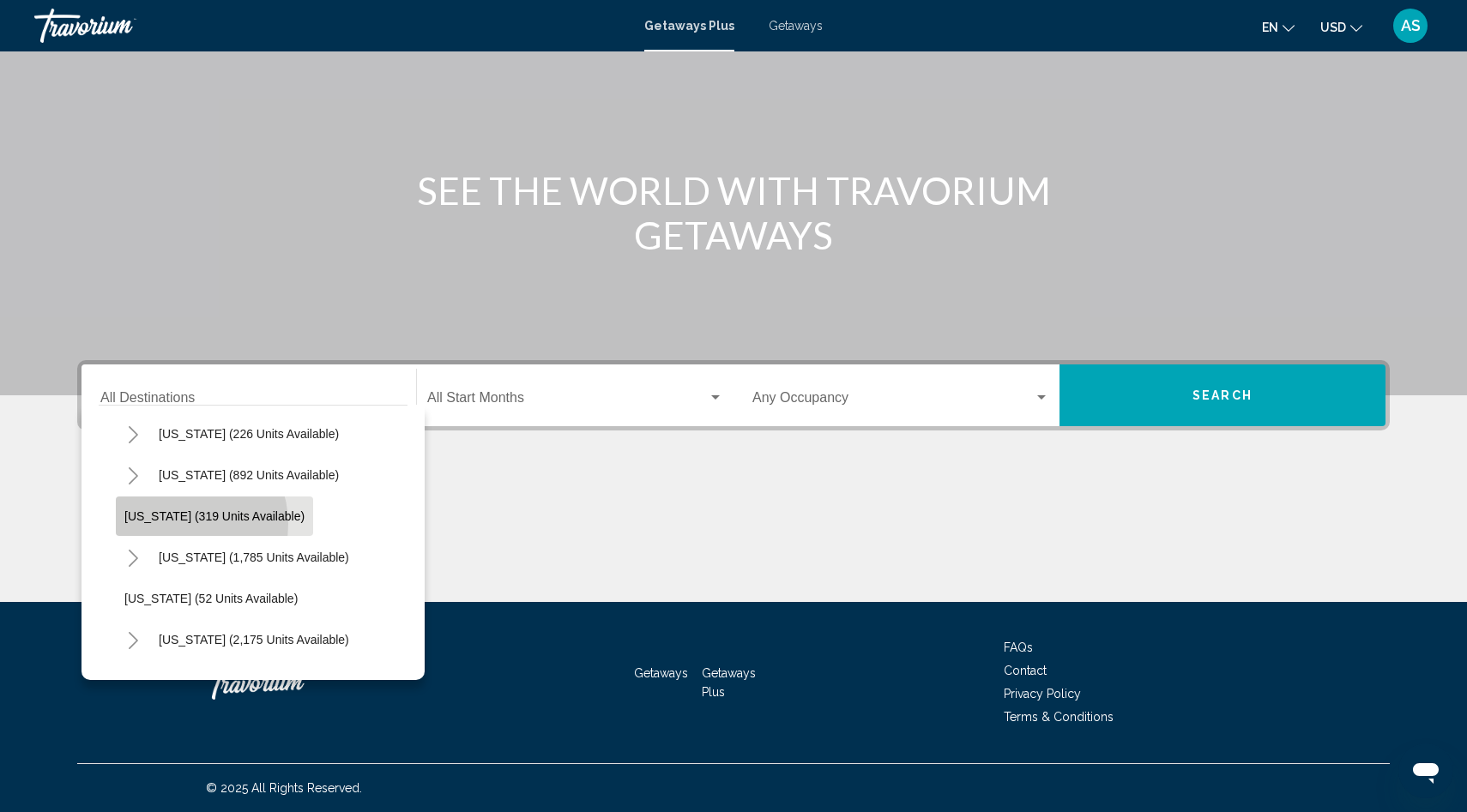
click at [178, 524] on button "[US_STATE] (319 units available)" at bounding box center [213, 516] width 197 height 39
type input "**********"
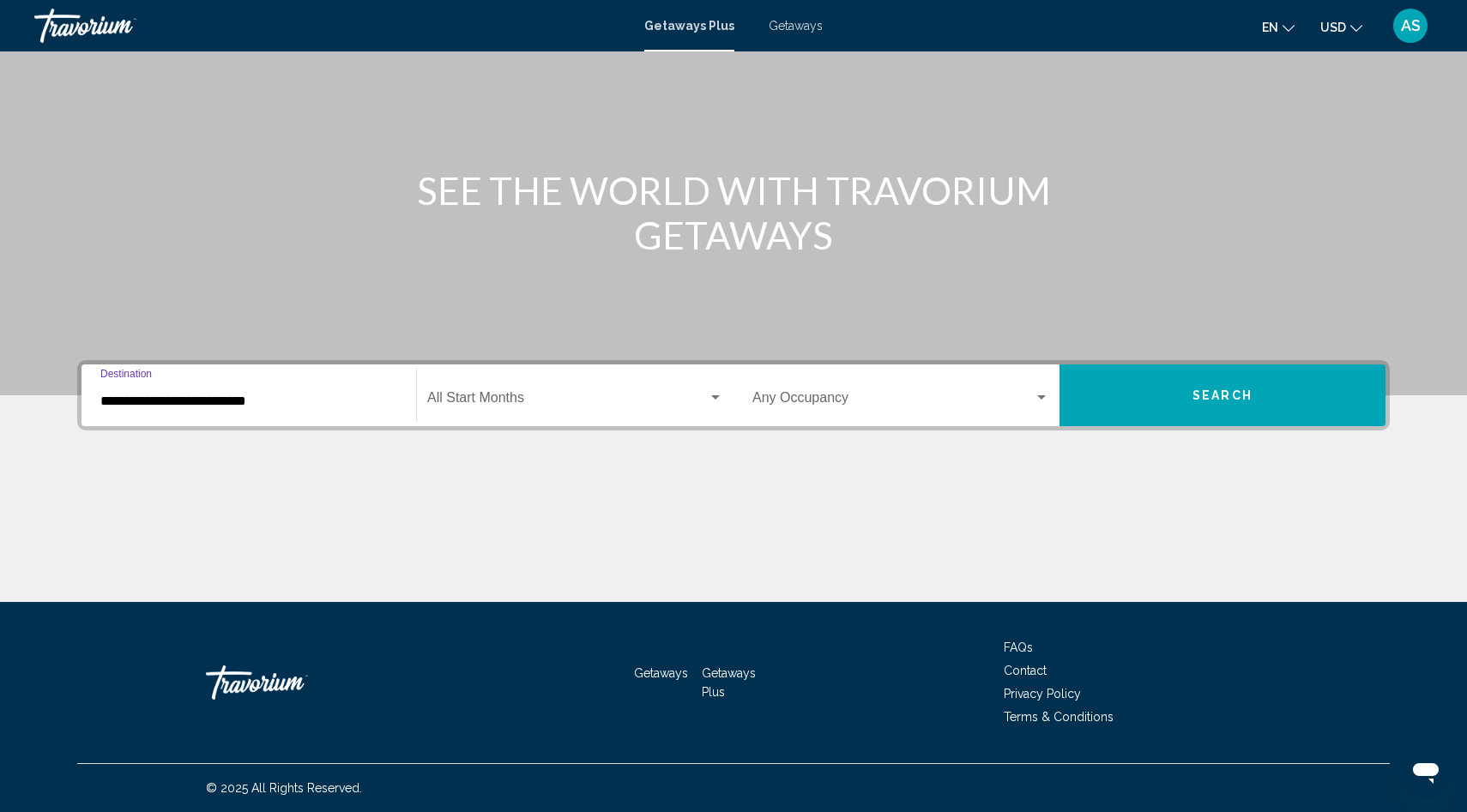
click at [852, 416] on div "Occupancy Any Occupancy" at bounding box center [901, 396] width 297 height 54
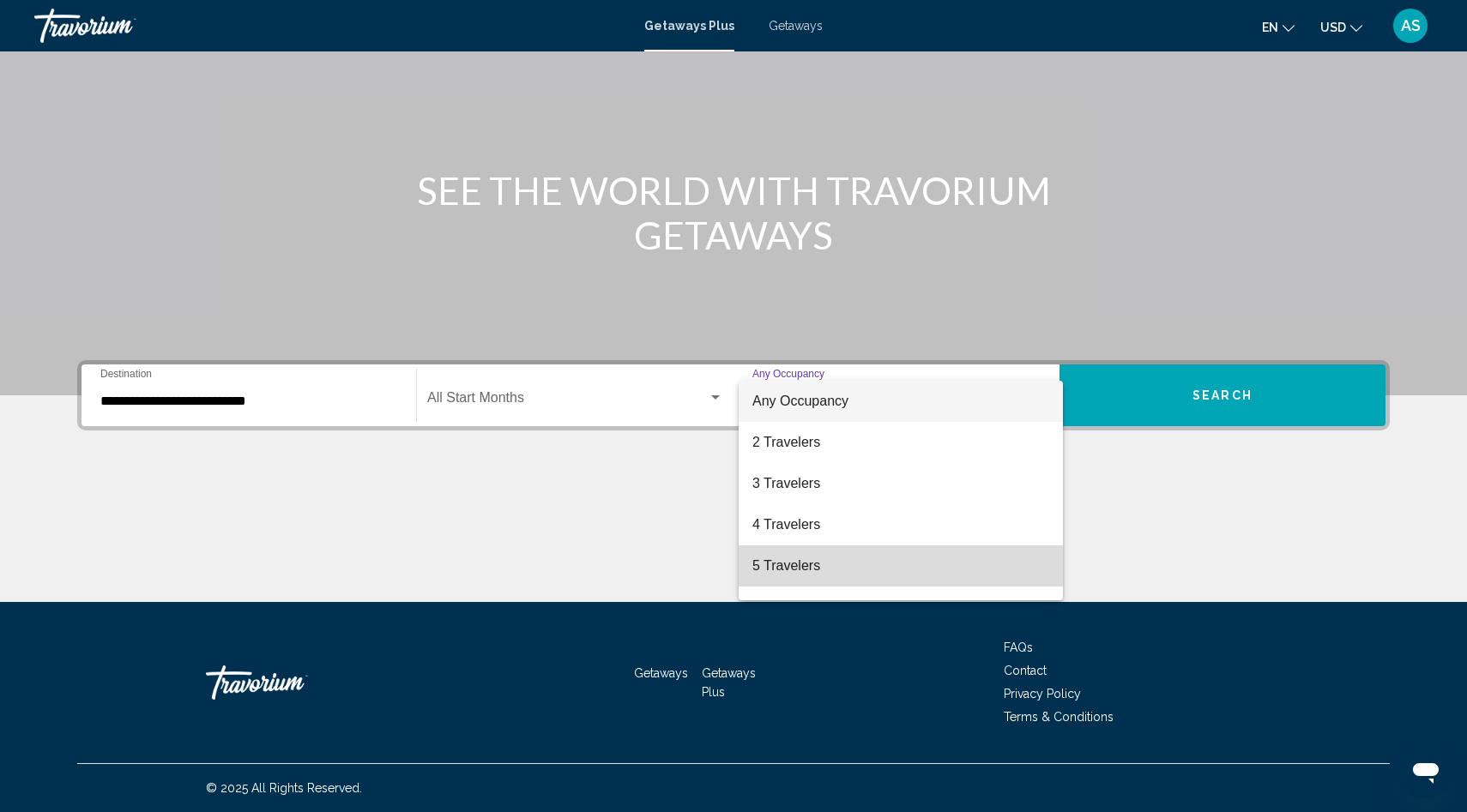
click at [785, 564] on span "5 Travelers" at bounding box center [901, 565] width 297 height 41
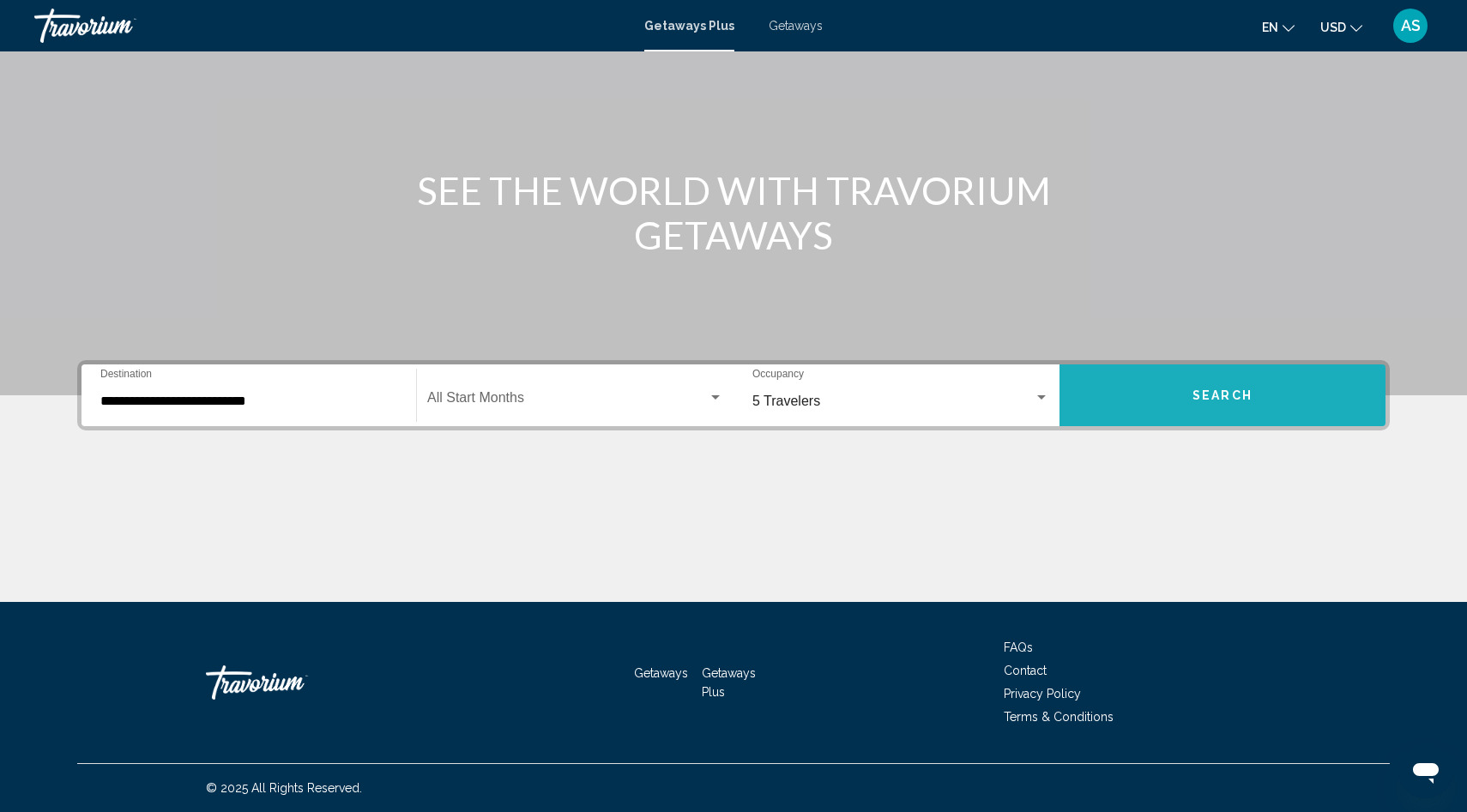
click at [1197, 372] on button "Search" at bounding box center [1222, 395] width 326 height 62
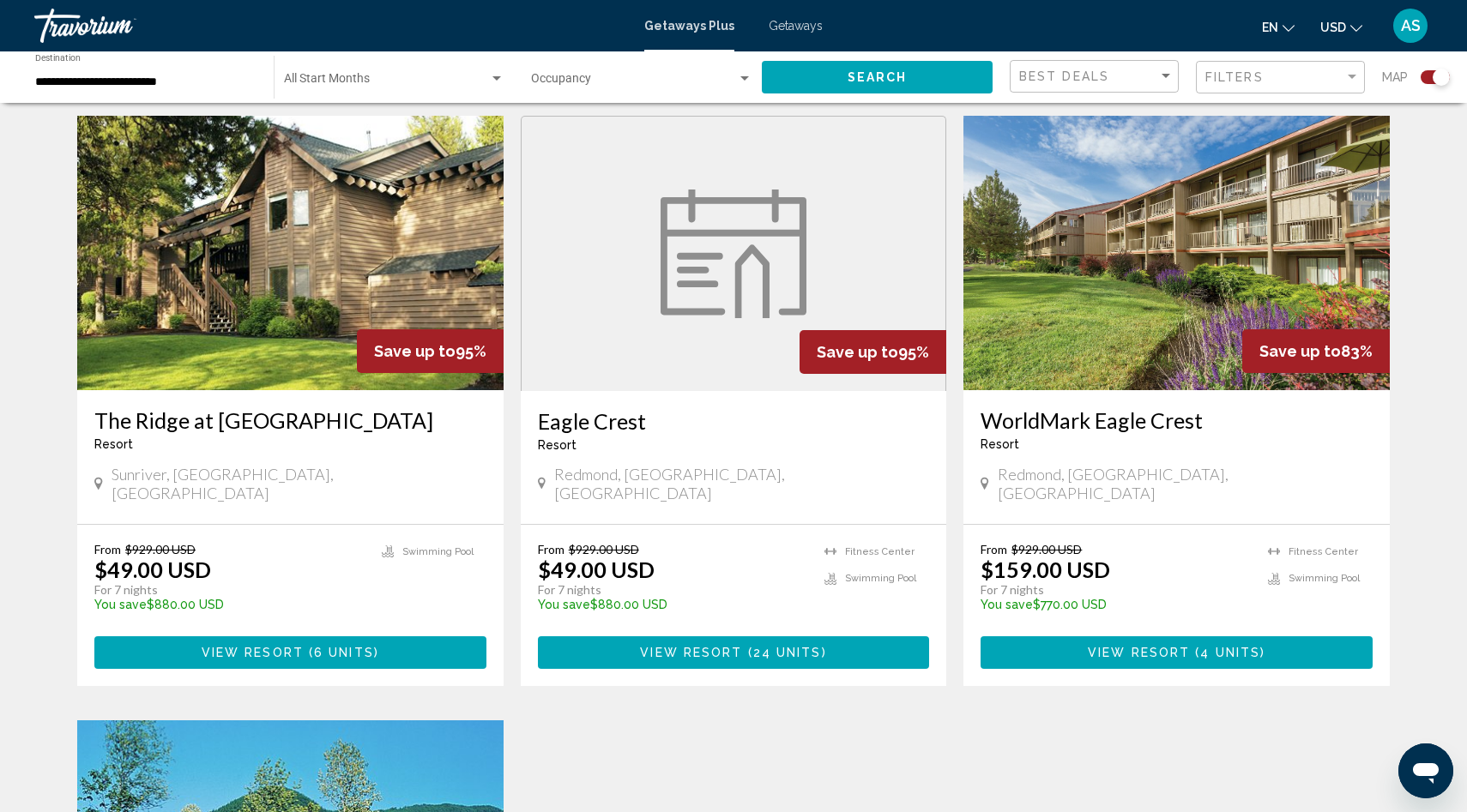
scroll to position [1227, 0]
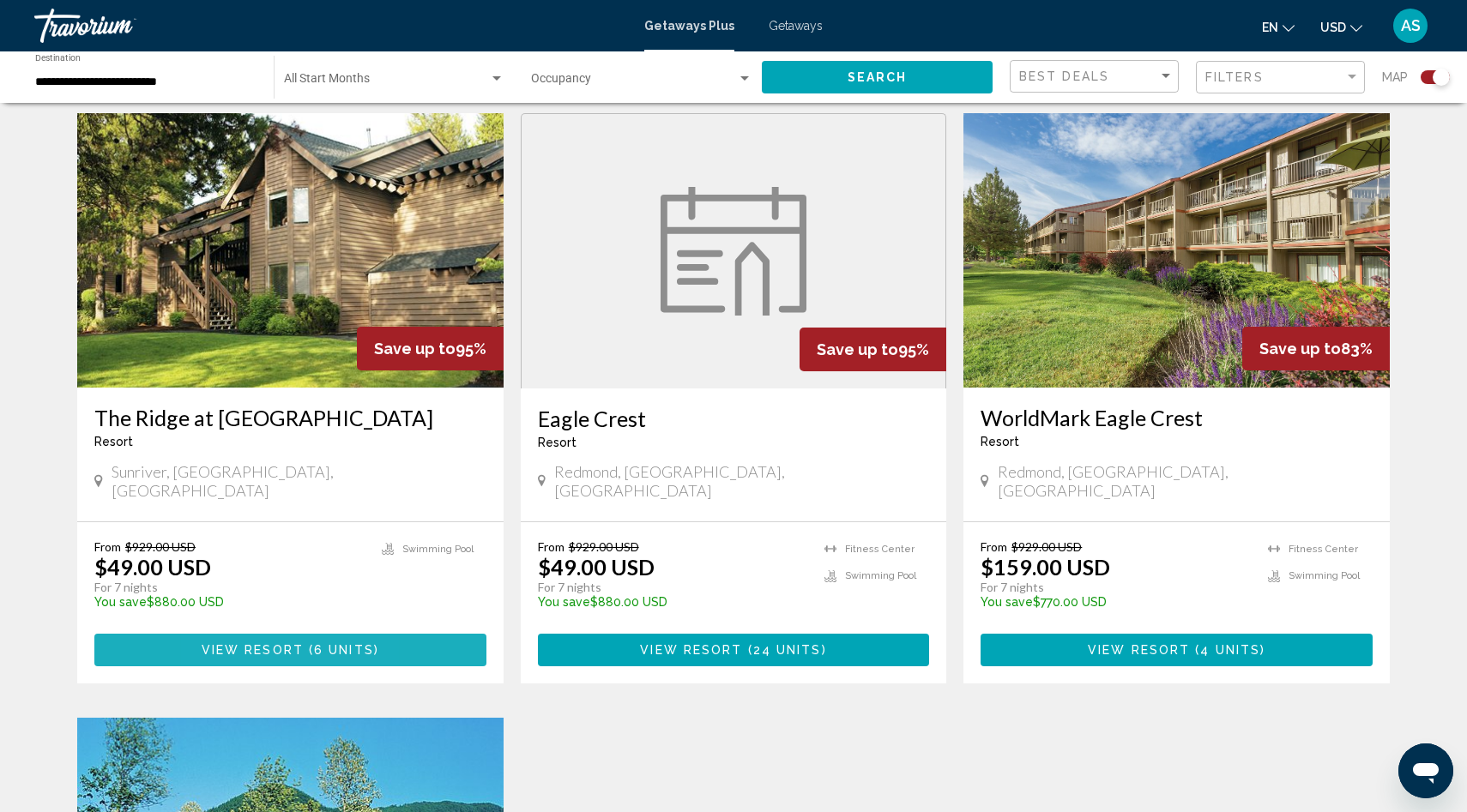
click at [225, 633] on button "View Resort ( 6 units )" at bounding box center [290, 649] width 392 height 32
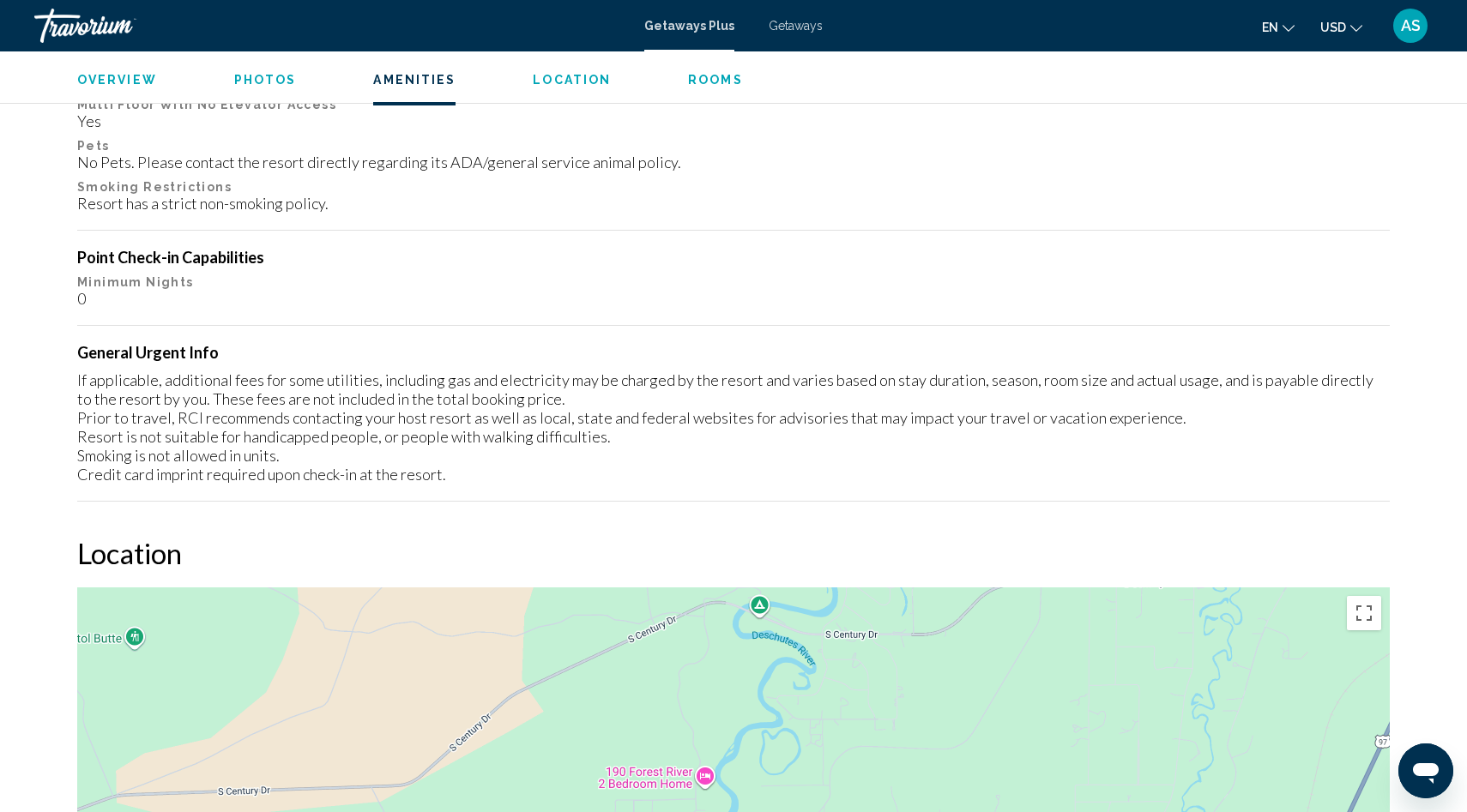
scroll to position [1736, 0]
